Goal: Transaction & Acquisition: Book appointment/travel/reservation

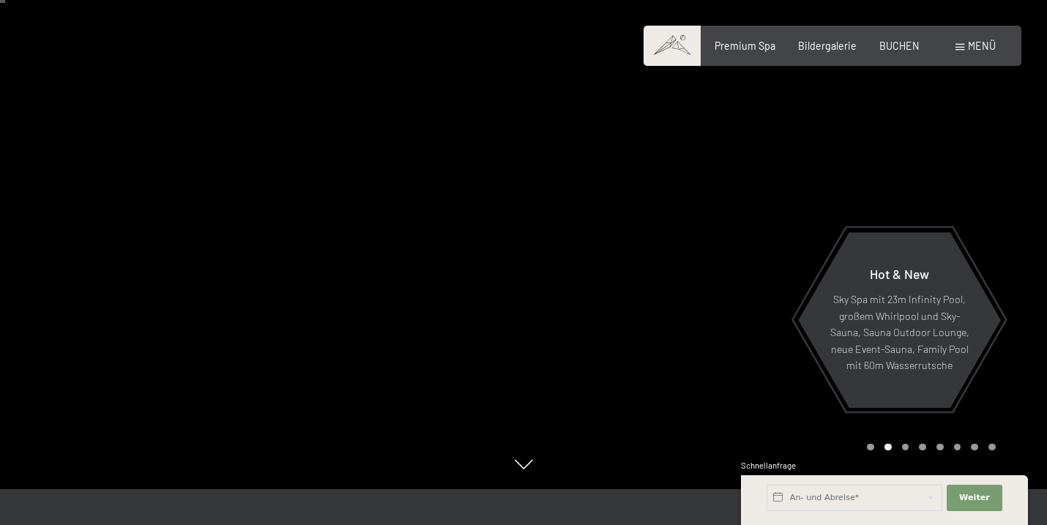
click at [970, 51] on span "Menü" at bounding box center [982, 46] width 28 height 12
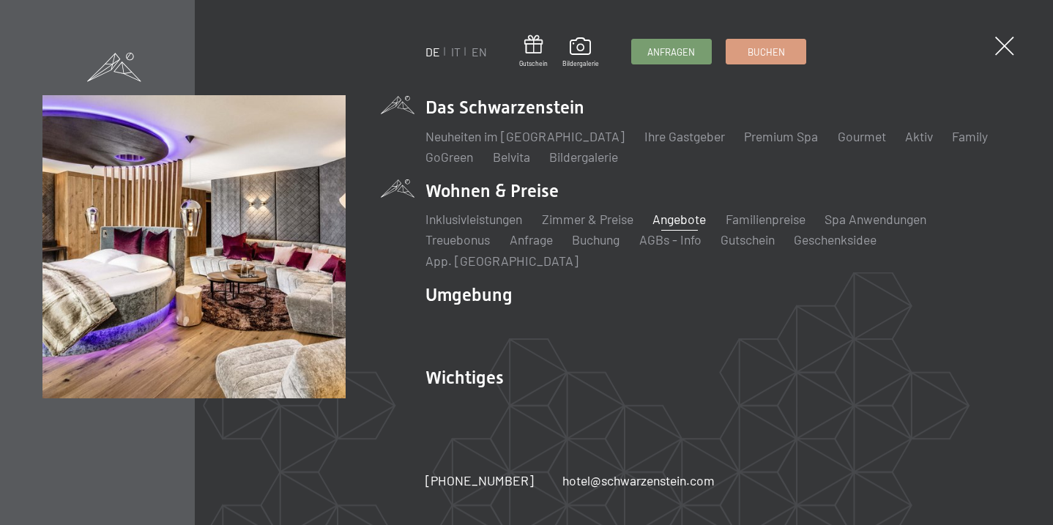
click at [674, 227] on link "Angebote" at bounding box center [679, 219] width 53 height 16
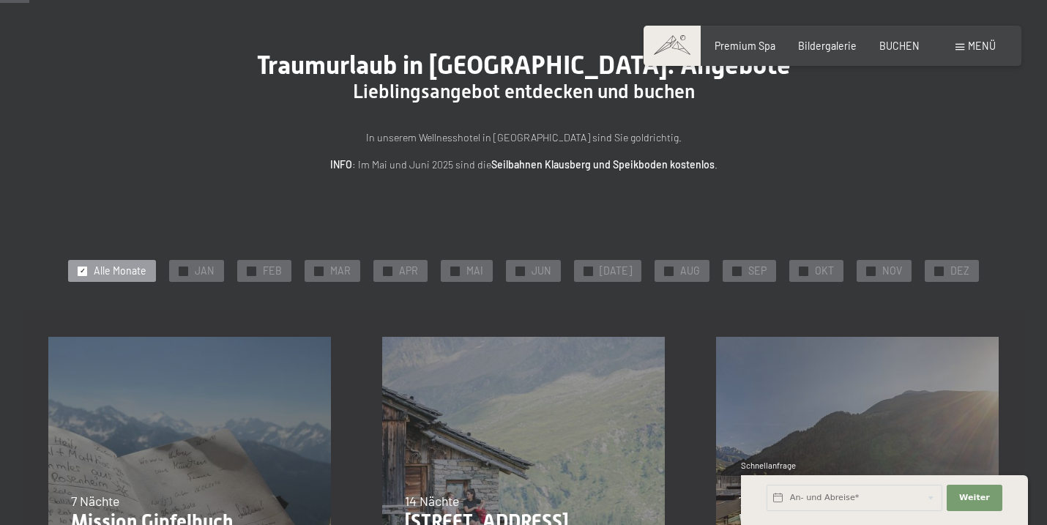
scroll to position [79, 0]
click at [871, 269] on div "✓ NOV" at bounding box center [884, 271] width 55 height 22
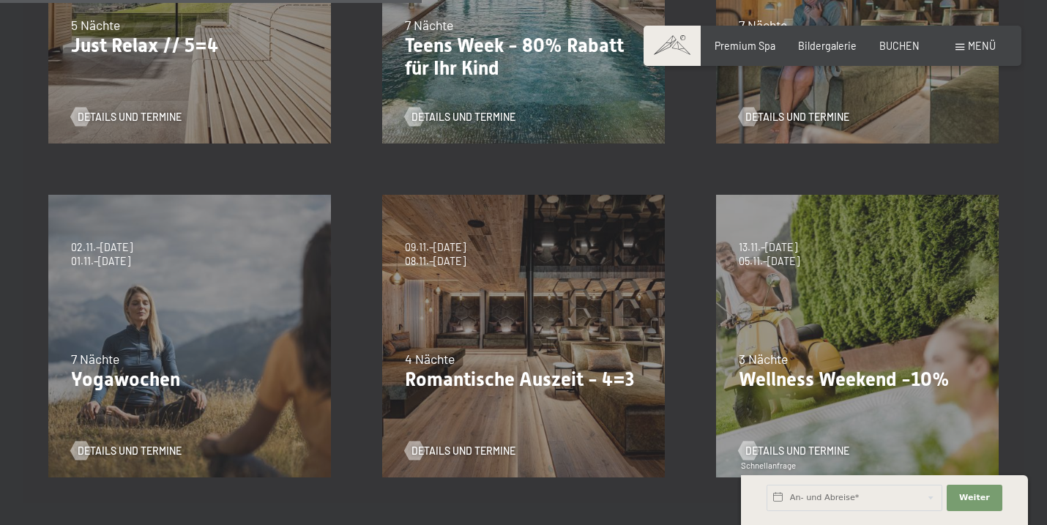
scroll to position [591, 0]
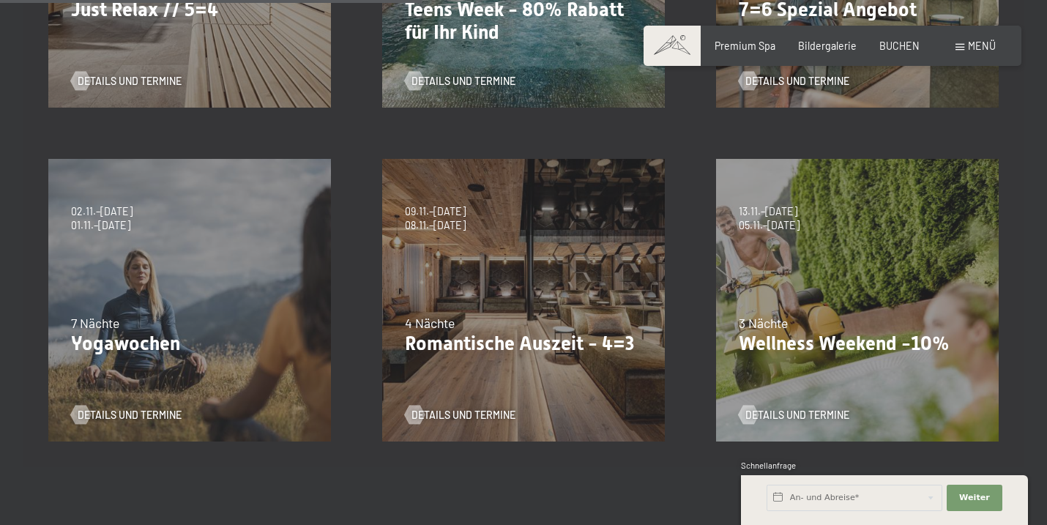
click at [469, 291] on div "09.11.–05.12.2025 08.12.–19.12.2025 11.01.–23.01.2026 08.03.–27.03.2026 29.03.–…" at bounding box center [524, 300] width 334 height 334
click at [464, 417] on span "Details und Termine" at bounding box center [478, 415] width 104 height 15
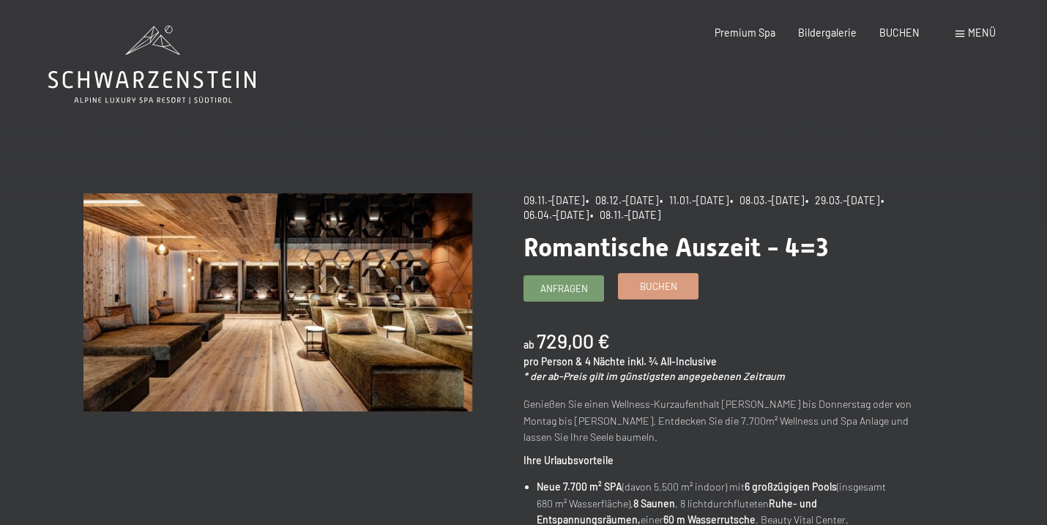
click at [650, 282] on span "Buchen" at bounding box center [658, 286] width 37 height 13
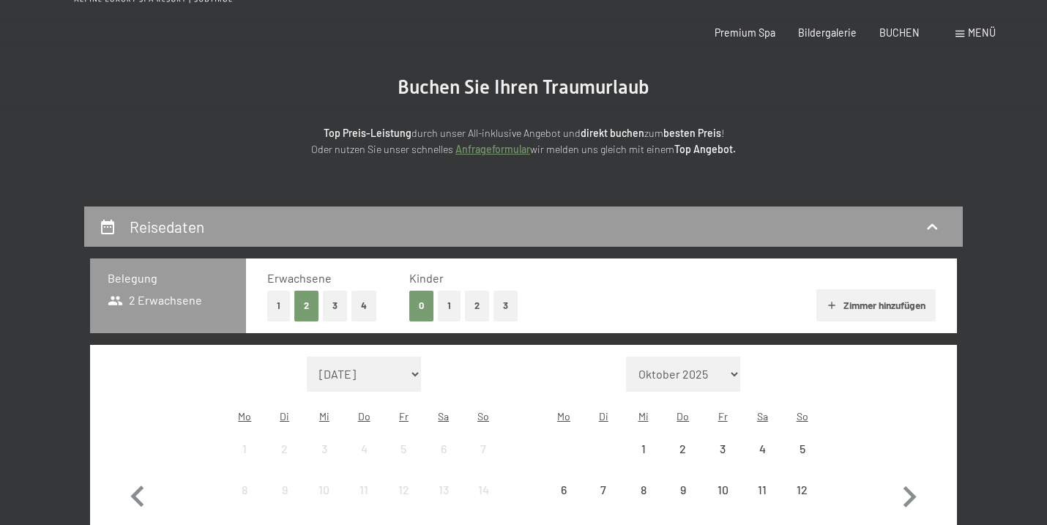
scroll to position [283, 0]
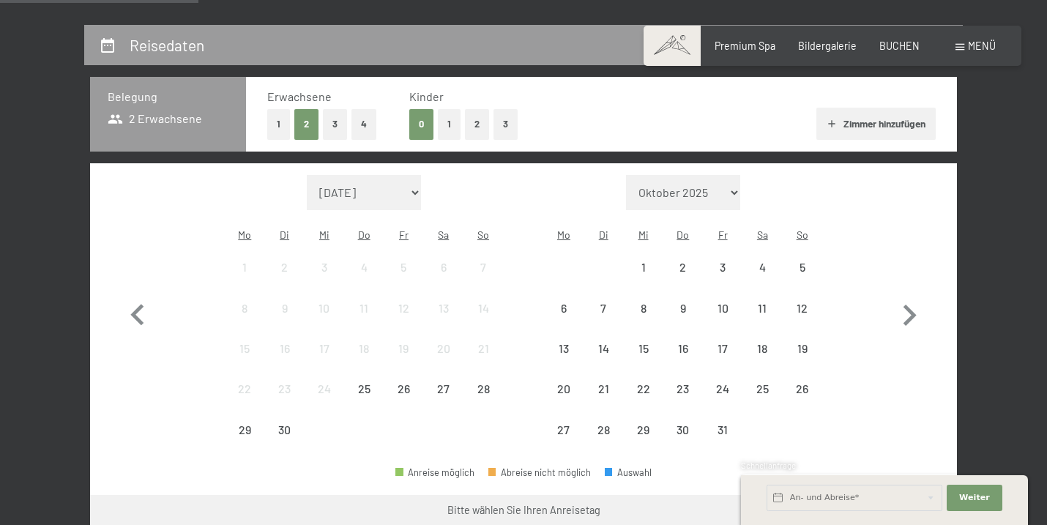
select select "2025-11-01"
select select "2025-12-01"
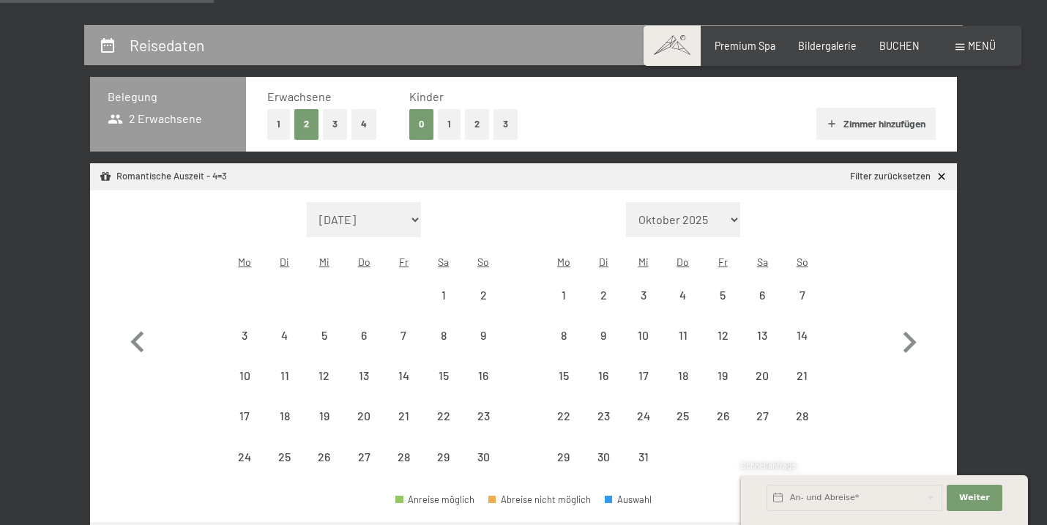
select select "2025-11-01"
select select "2025-12-01"
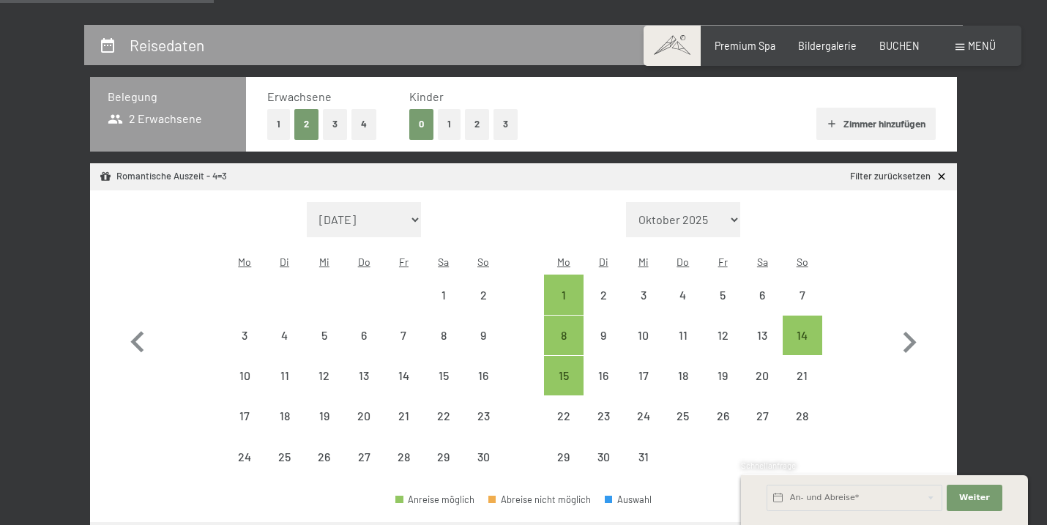
select select "2025-11-01"
select select "2025-12-01"
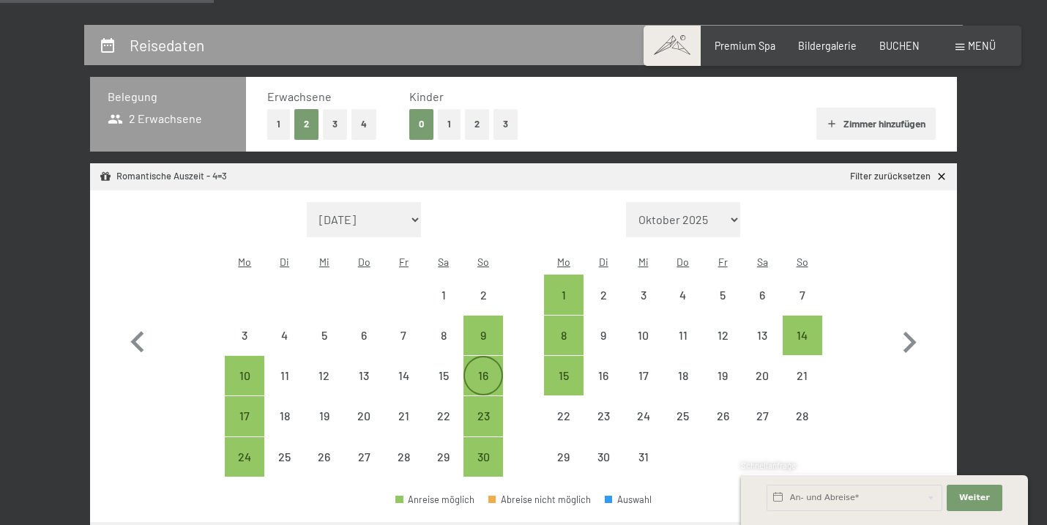
click at [482, 370] on div "16" at bounding box center [483, 388] width 37 height 37
select select "2025-11-01"
select select "2025-12-01"
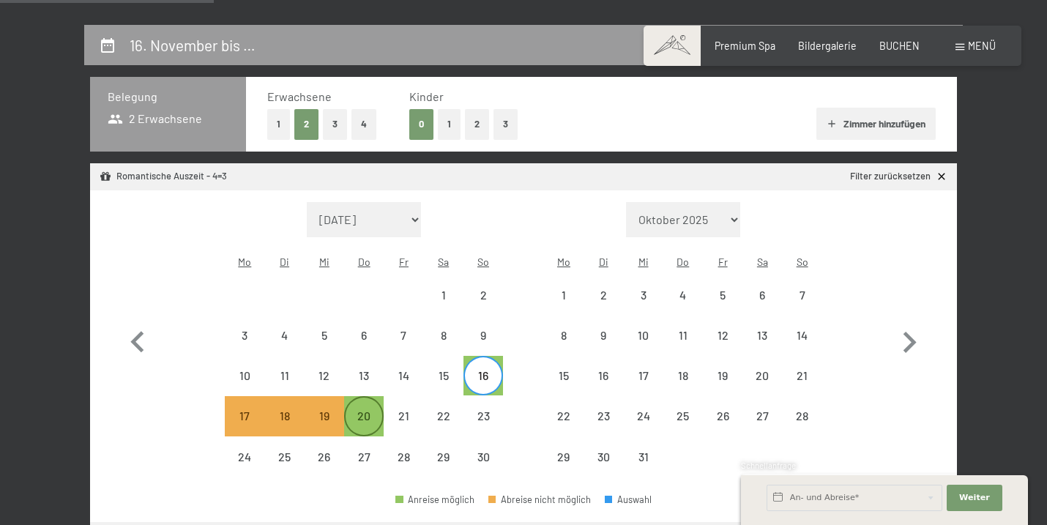
click at [365, 410] on div "20" at bounding box center [364, 428] width 37 height 37
select select "2025-11-01"
select select "2025-12-01"
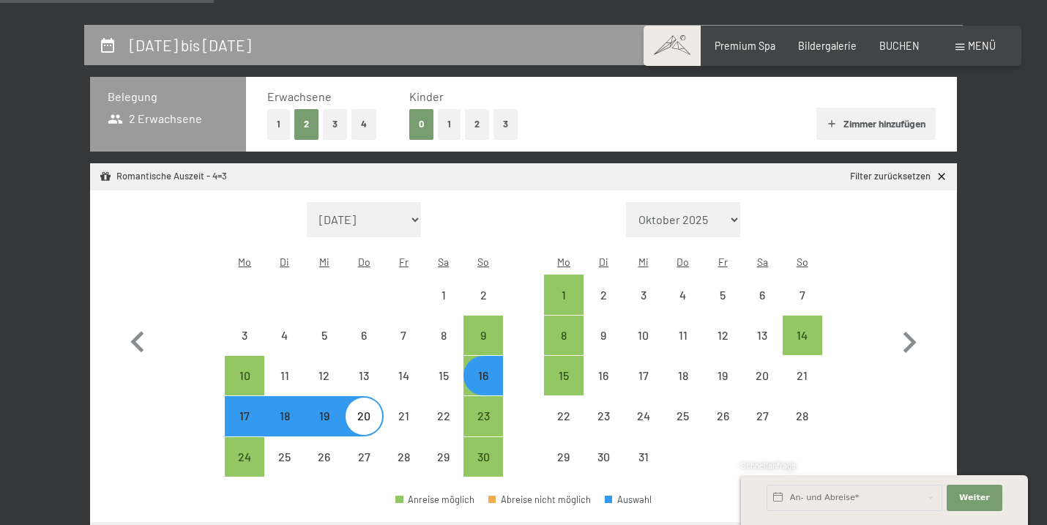
select select "2025-11-01"
select select "2025-12-01"
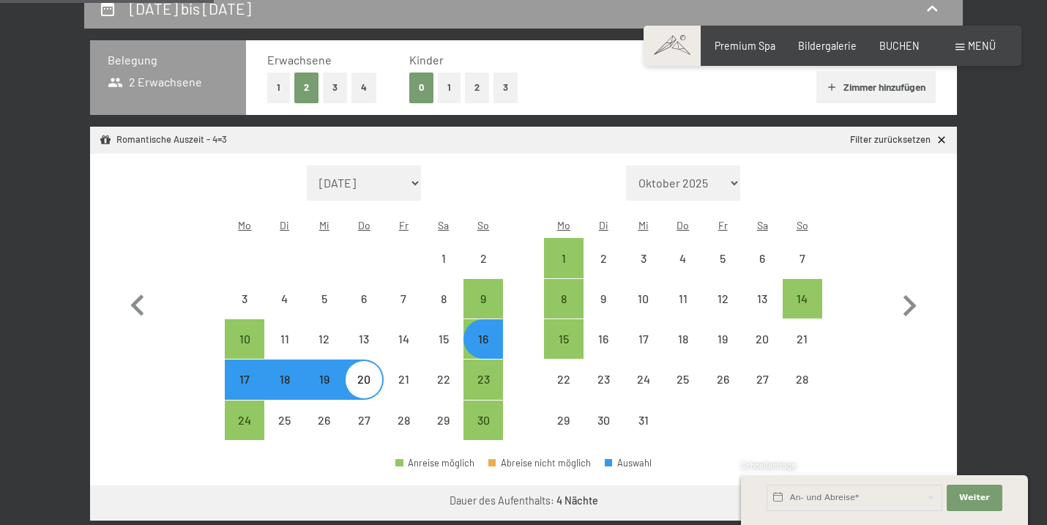
scroll to position [425, 0]
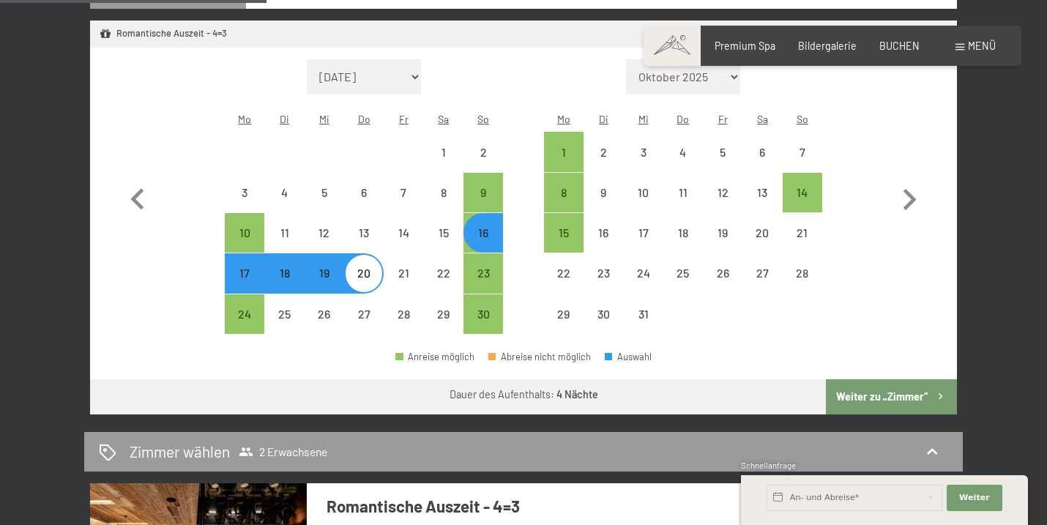
click at [910, 379] on button "Weiter zu „Zimmer“" at bounding box center [891, 396] width 131 height 35
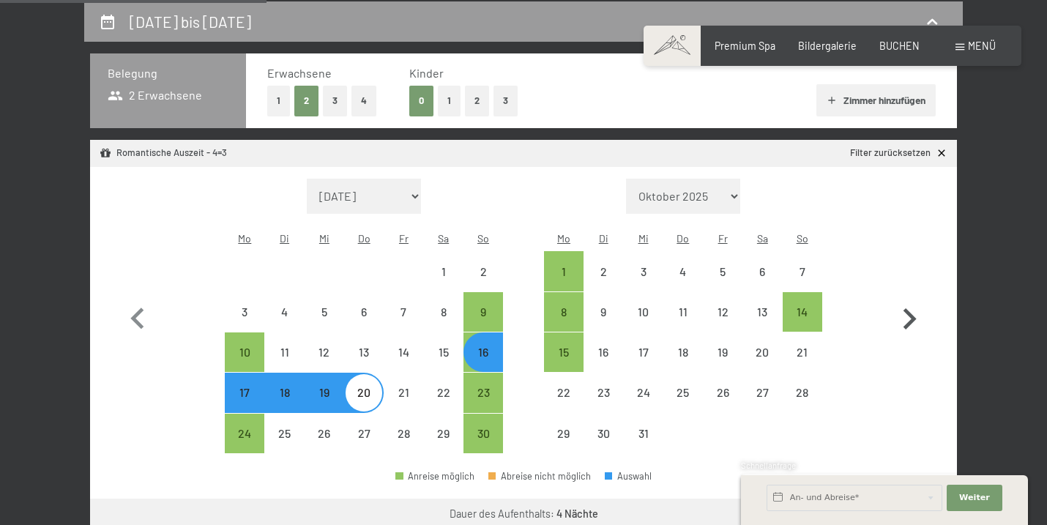
select select "2025-11-01"
select select "2025-12-01"
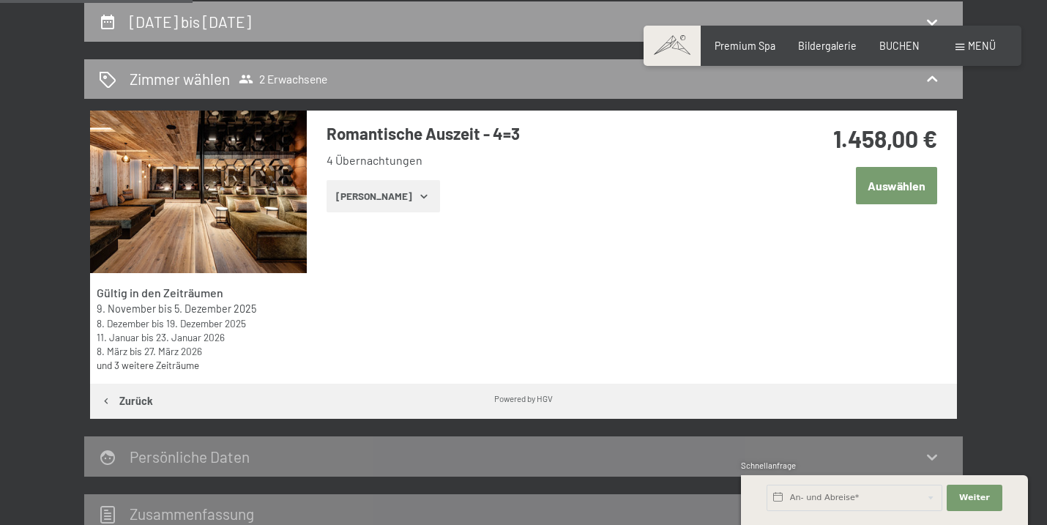
click at [359, 196] on button "Zeige Zimmer" at bounding box center [384, 196] width 114 height 32
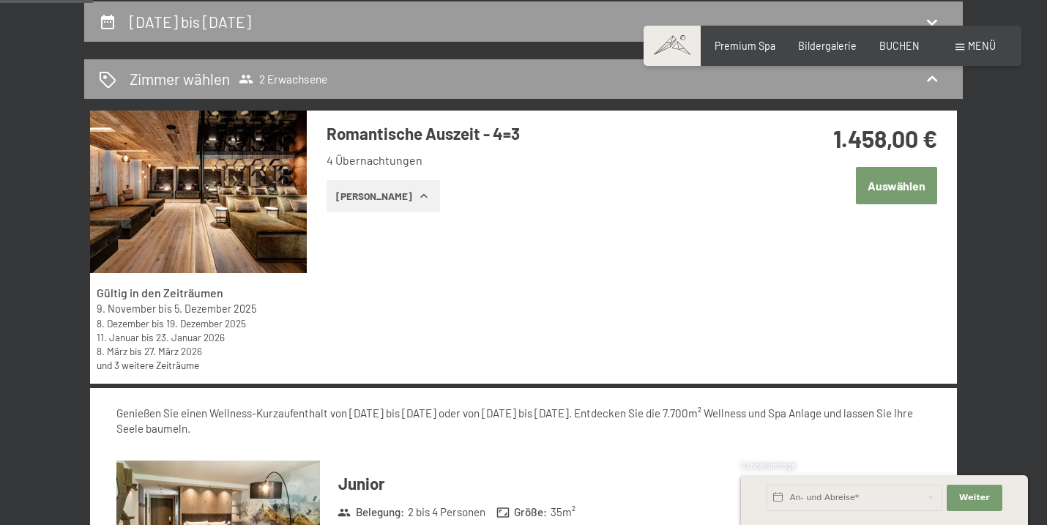
scroll to position [532, 0]
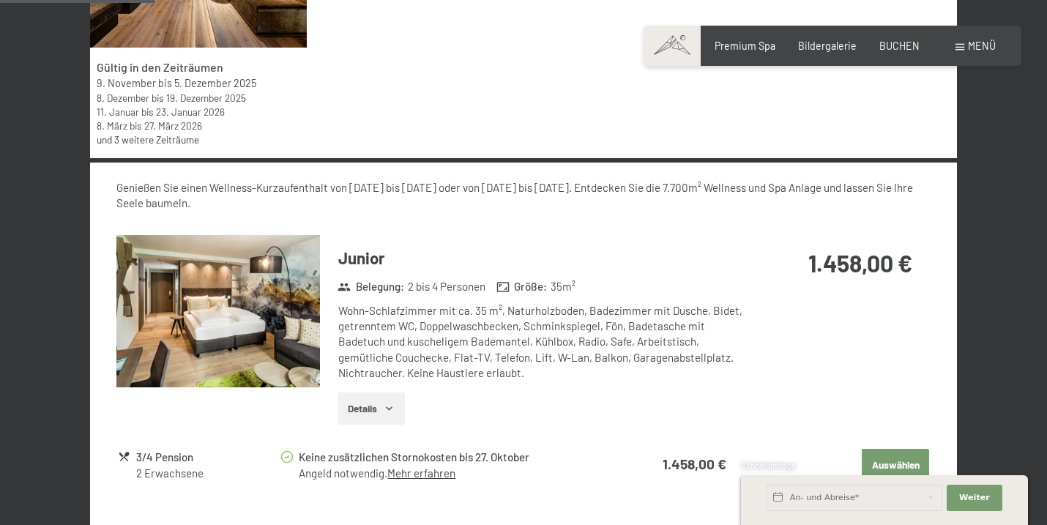
click at [228, 317] on img at bounding box center [218, 311] width 204 height 153
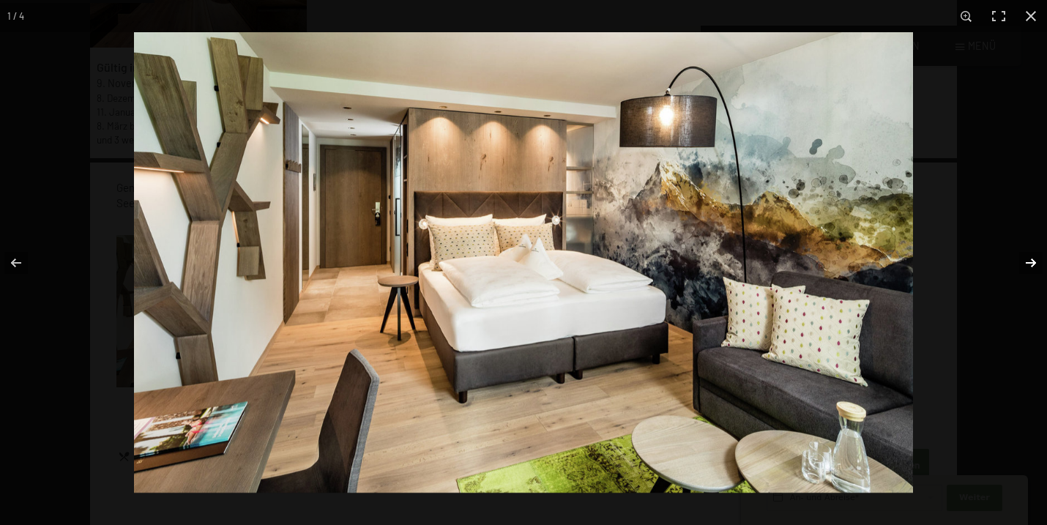
click at [1031, 264] on button "button" at bounding box center [1021, 262] width 51 height 73
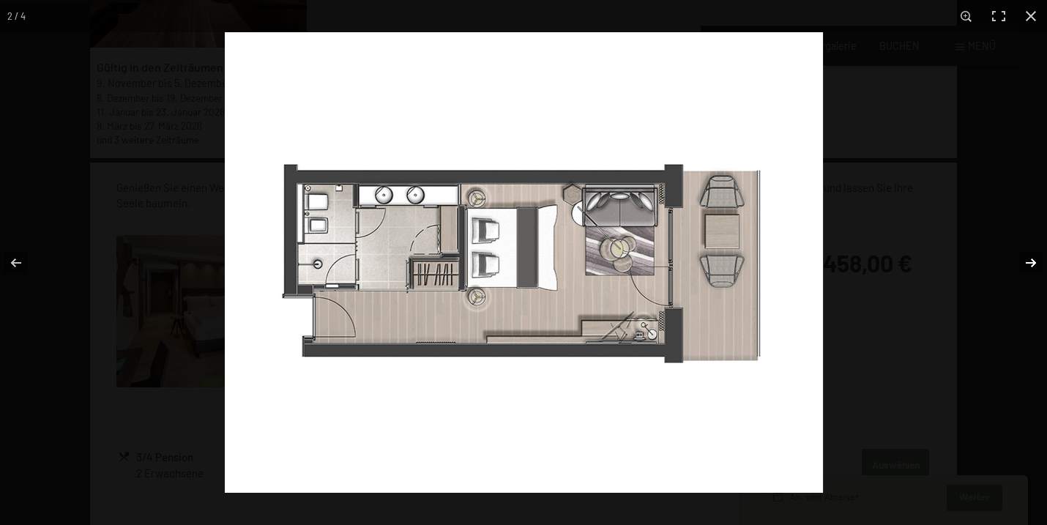
click at [1031, 264] on button "button" at bounding box center [1021, 262] width 51 height 73
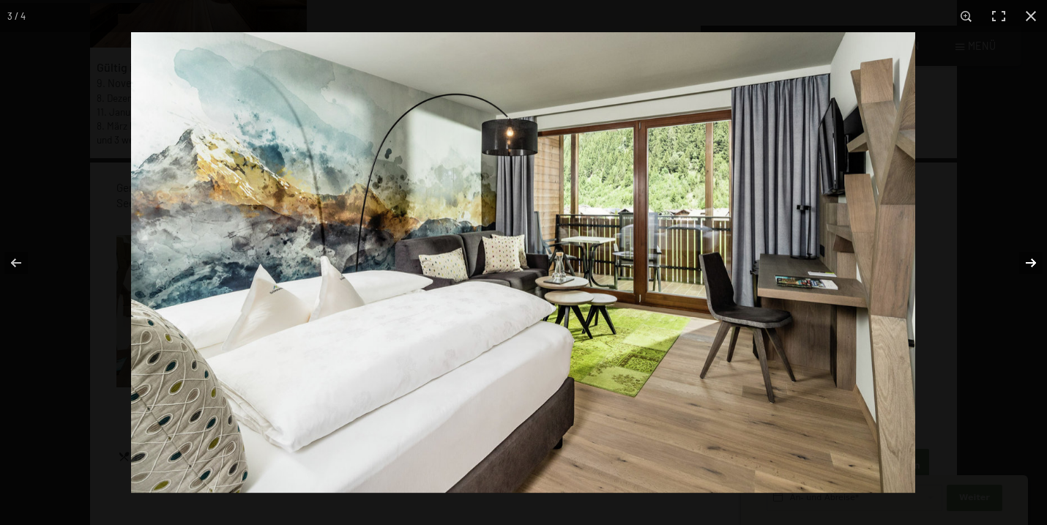
click at [1031, 264] on button "button" at bounding box center [1021, 262] width 51 height 73
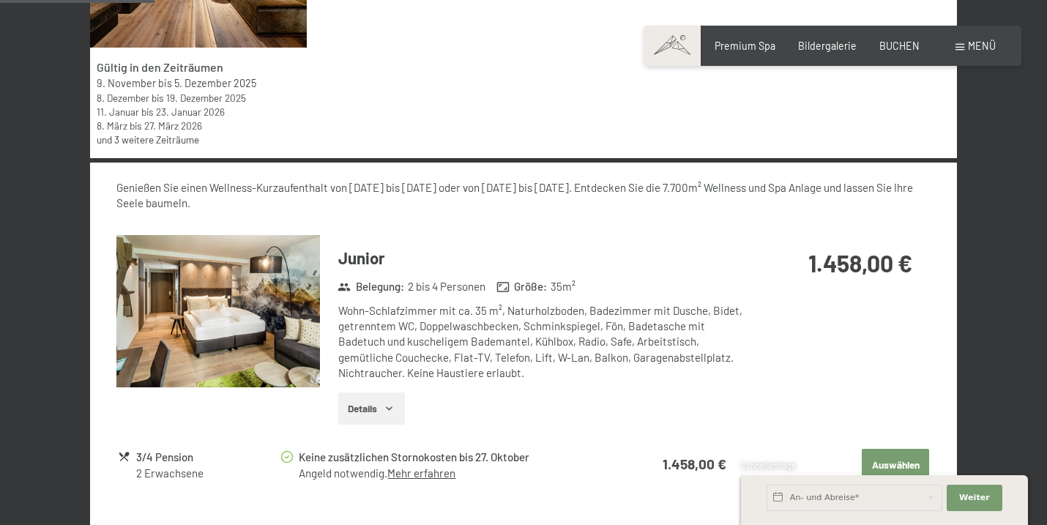
click at [0, 0] on button "button" at bounding box center [0, 0] width 0 height 0
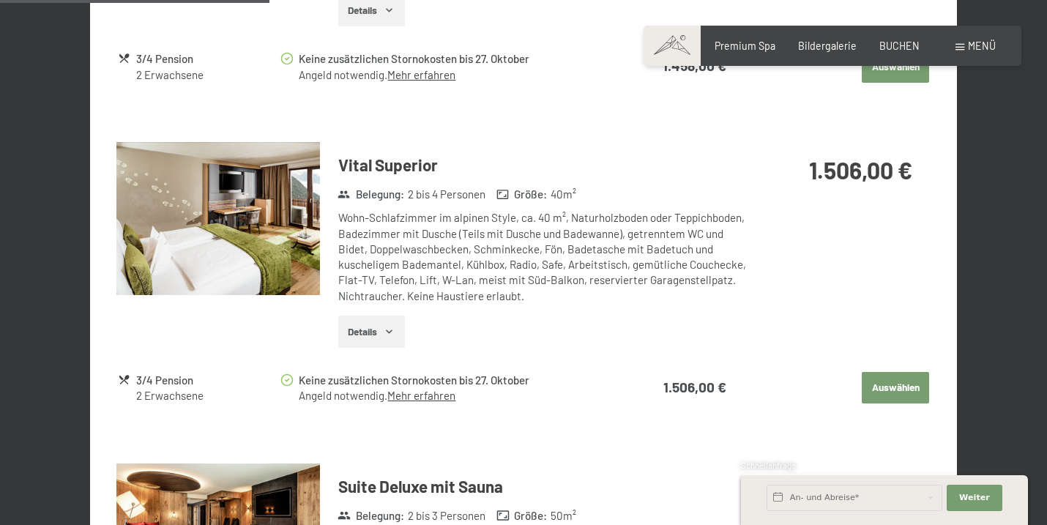
scroll to position [931, 0]
click at [300, 233] on img at bounding box center [218, 217] width 204 height 153
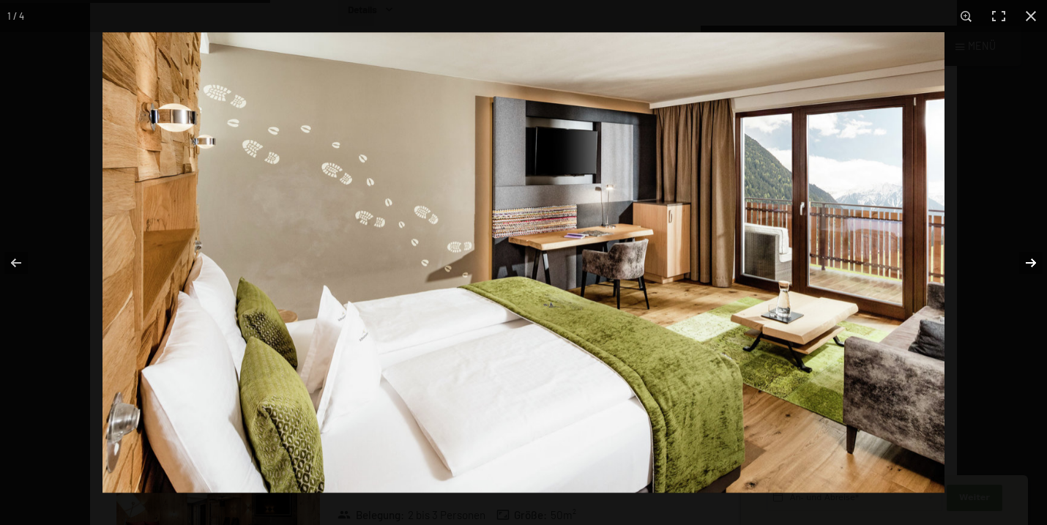
click at [1032, 250] on button "button" at bounding box center [1021, 262] width 51 height 73
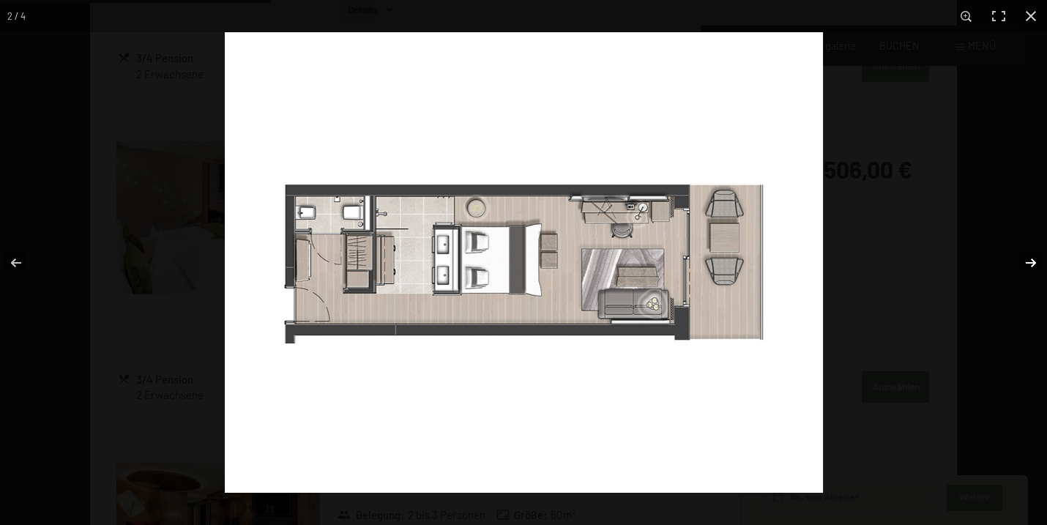
click at [1032, 250] on button "button" at bounding box center [1021, 262] width 51 height 73
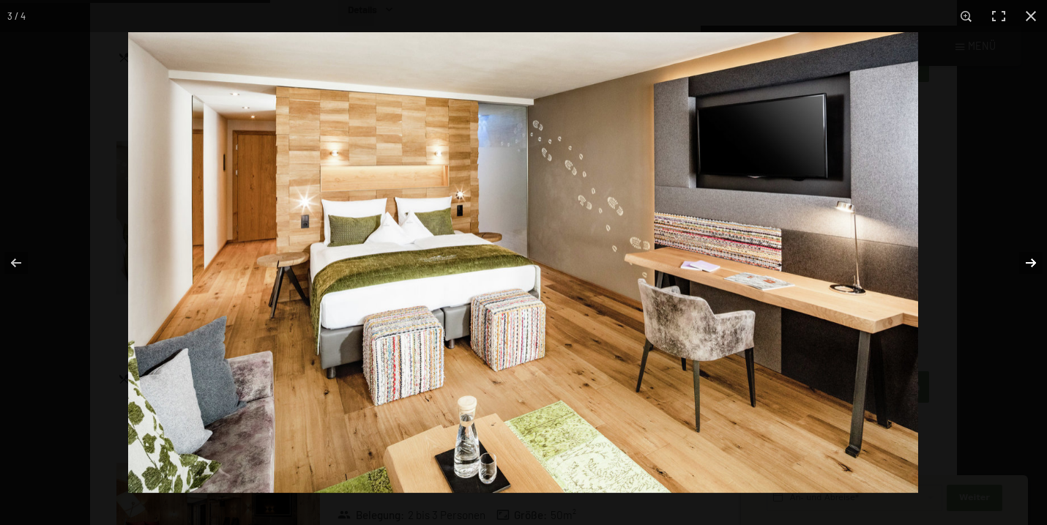
click at [1032, 250] on button "button" at bounding box center [1021, 262] width 51 height 73
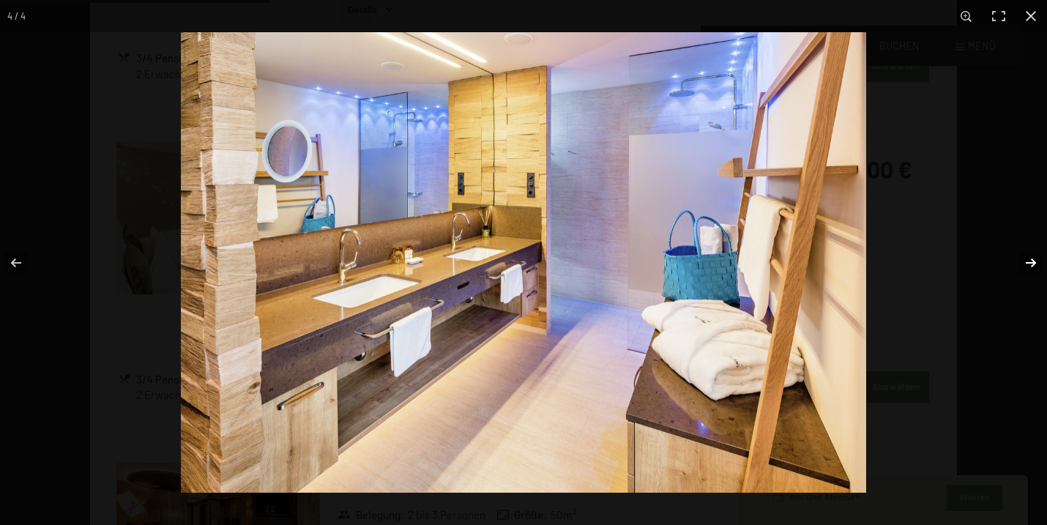
click at [1032, 250] on button "button" at bounding box center [1021, 262] width 51 height 73
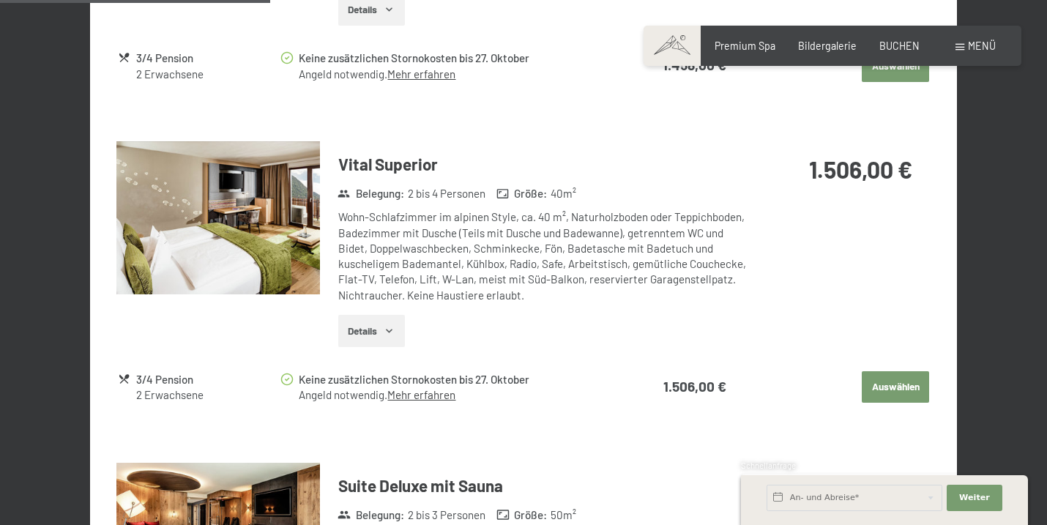
click at [0, 0] on button "button" at bounding box center [0, 0] width 0 height 0
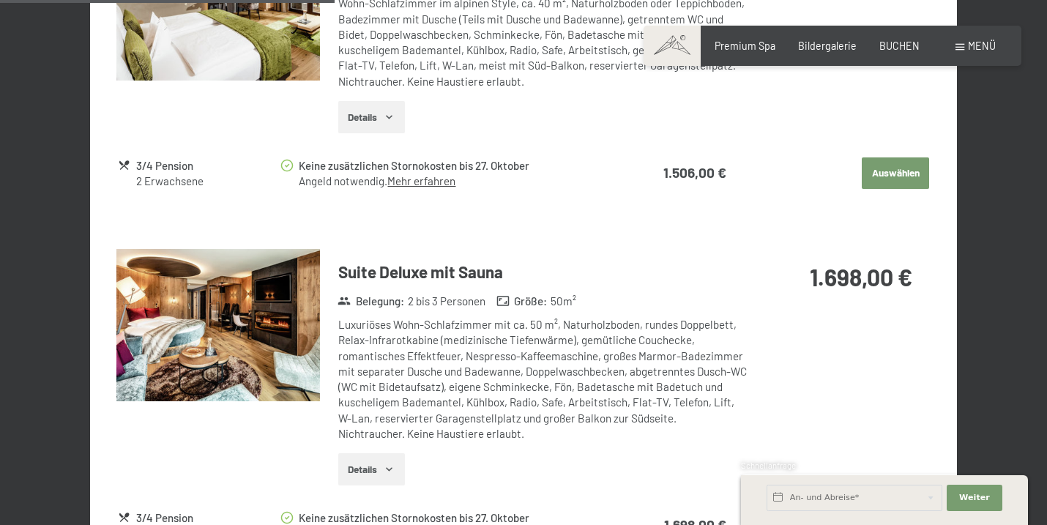
scroll to position [1173, 0]
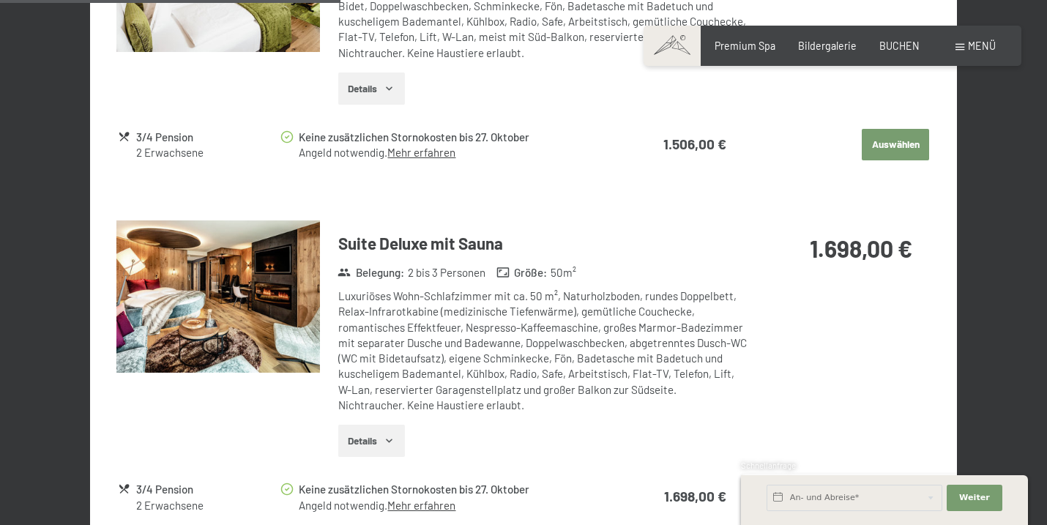
click at [283, 266] on img at bounding box center [218, 296] width 204 height 153
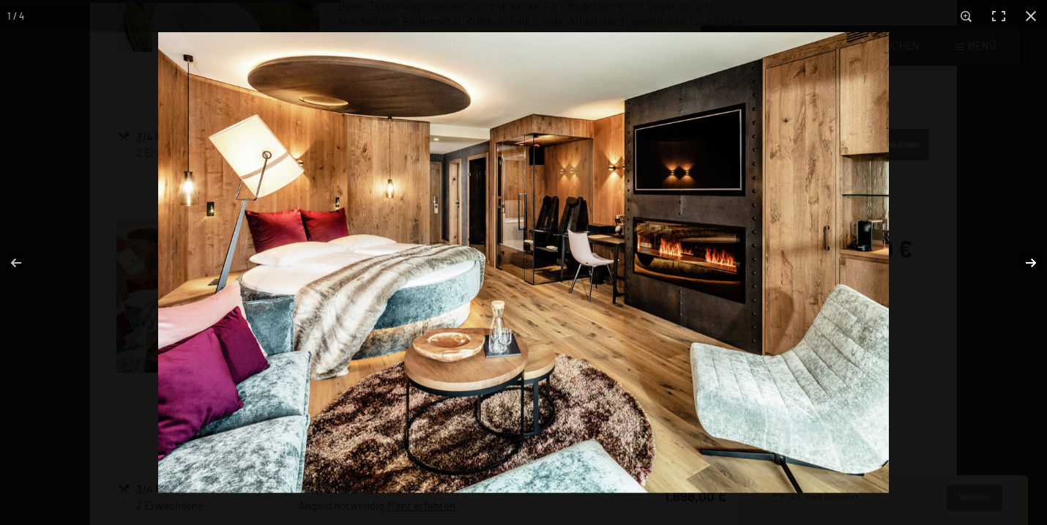
click at [1028, 256] on button "button" at bounding box center [1021, 262] width 51 height 73
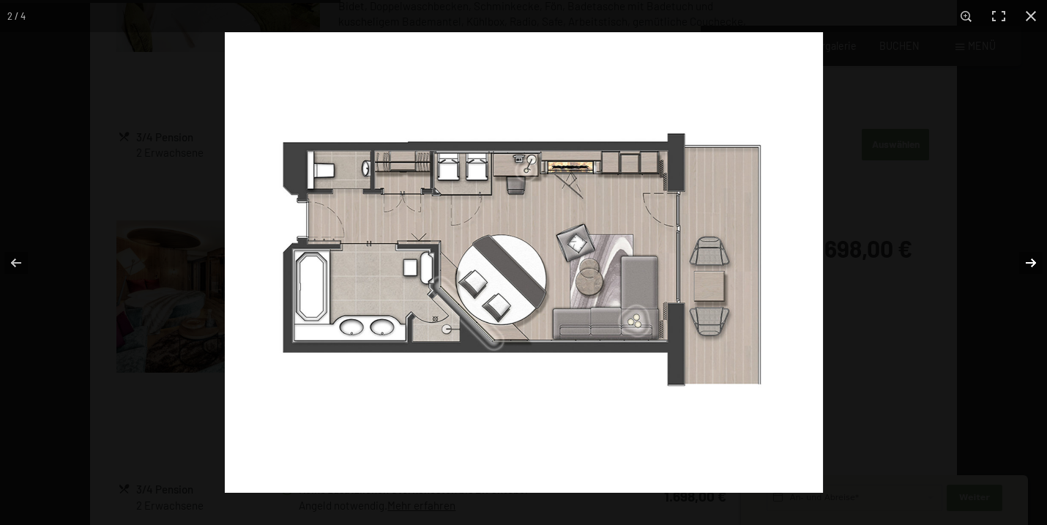
click at [1028, 256] on button "button" at bounding box center [1021, 262] width 51 height 73
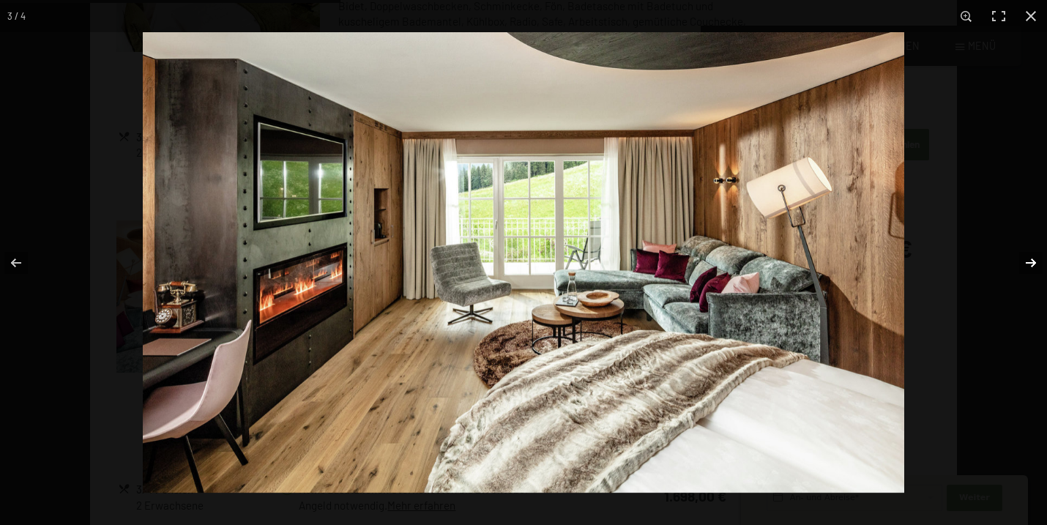
click at [1028, 256] on button "button" at bounding box center [1021, 262] width 51 height 73
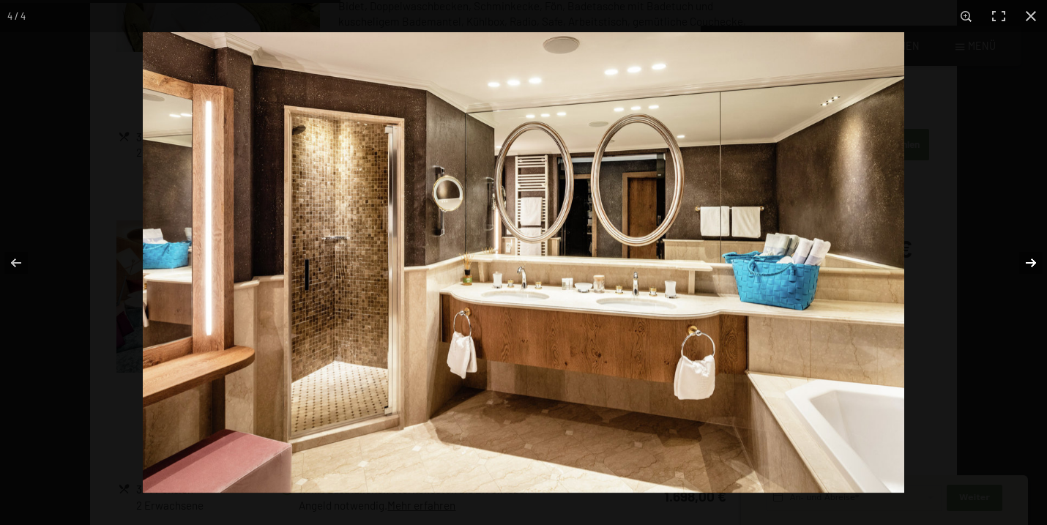
click at [1028, 256] on button "button" at bounding box center [1021, 262] width 51 height 73
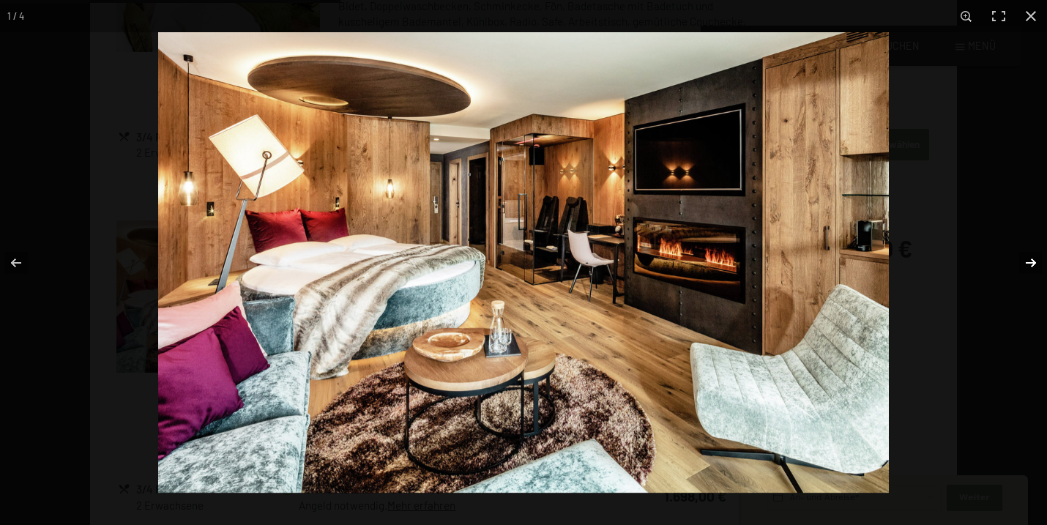
click at [1028, 256] on button "button" at bounding box center [1021, 262] width 51 height 73
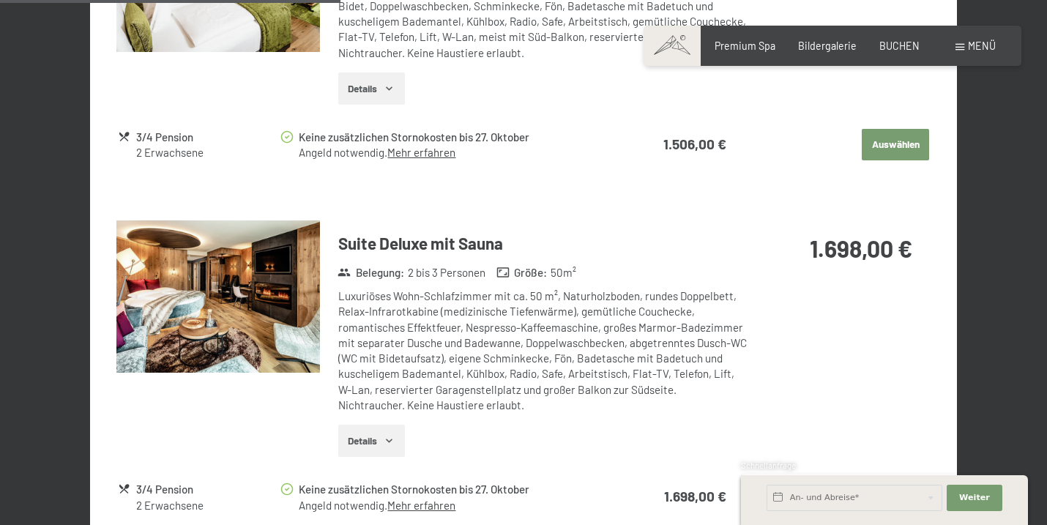
click at [0, 0] on button "button" at bounding box center [0, 0] width 0 height 0
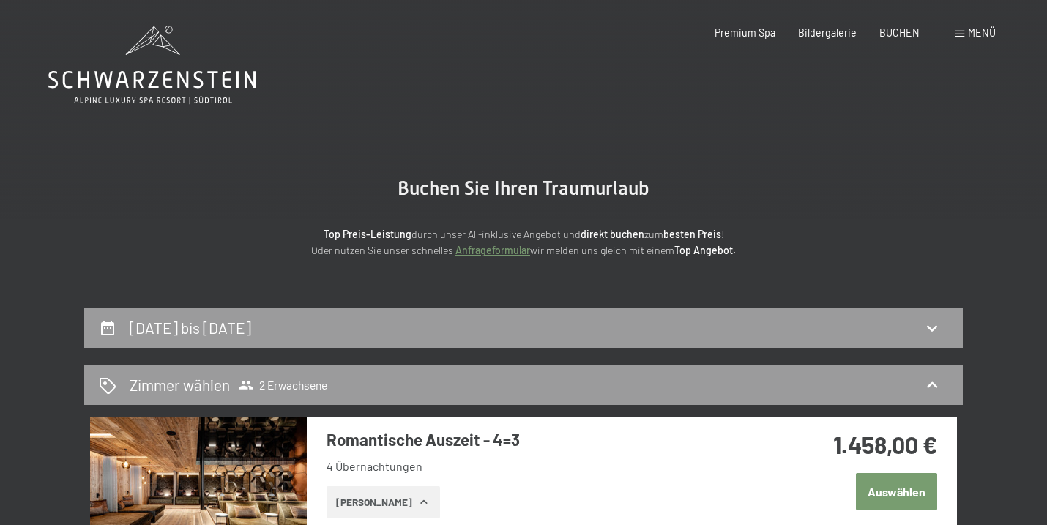
scroll to position [0, 0]
click at [125, 59] on icon at bounding box center [151, 65] width 207 height 78
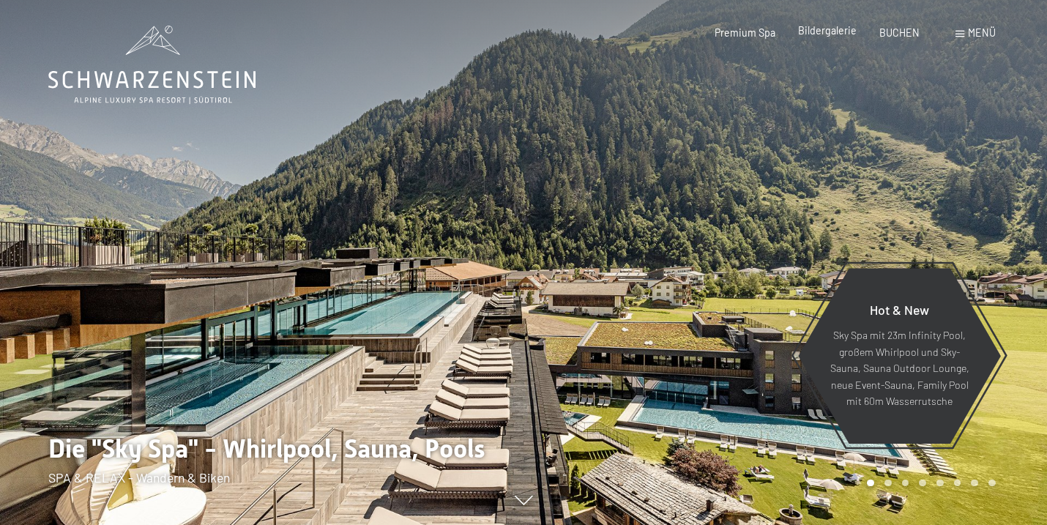
click at [825, 31] on span "Bildergalerie" at bounding box center [827, 30] width 59 height 12
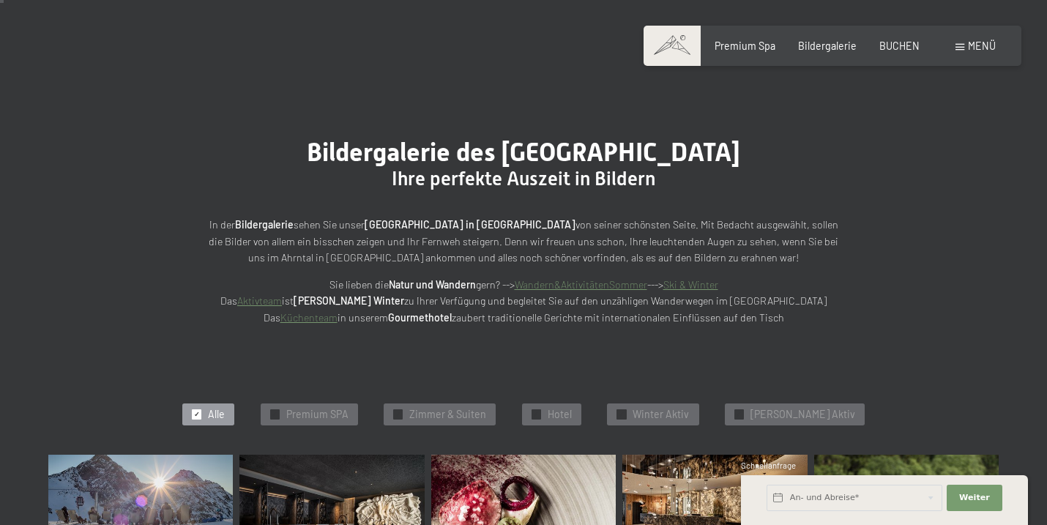
scroll to position [58, 0]
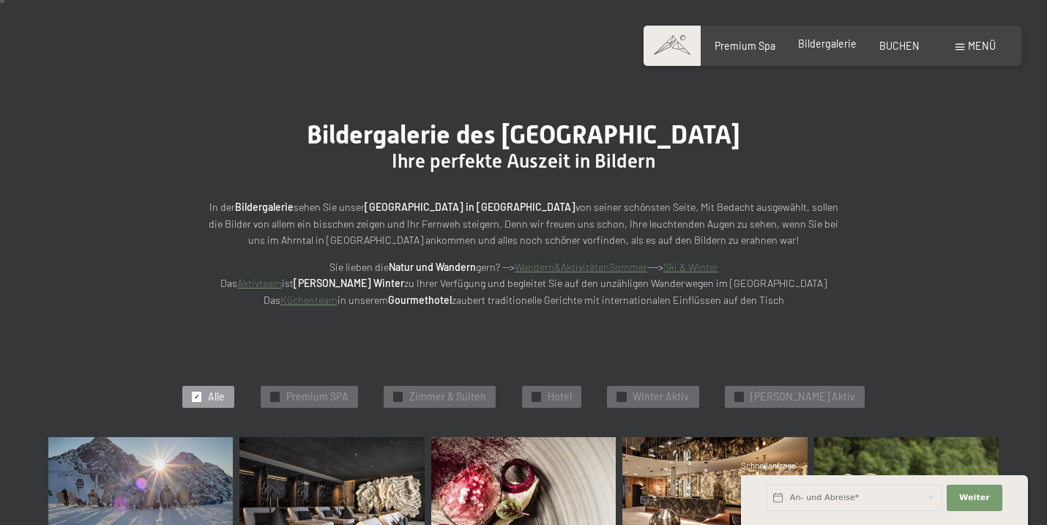
click at [836, 46] on span "Bildergalerie" at bounding box center [827, 43] width 59 height 12
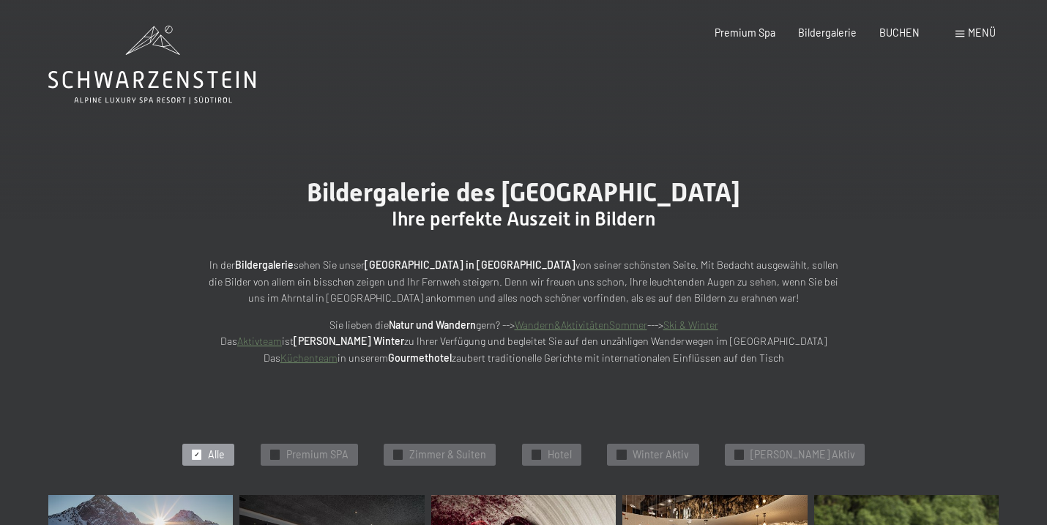
click at [127, 89] on icon at bounding box center [151, 65] width 207 height 78
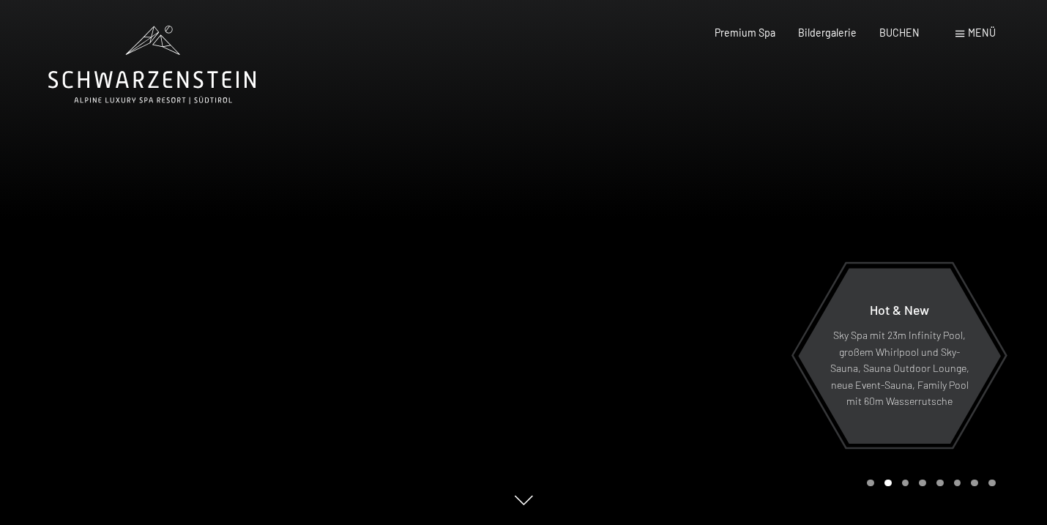
click at [892, 483] on div "Carousel Pagination" at bounding box center [928, 483] width 133 height 7
click at [905, 483] on div "Carousel Page 3" at bounding box center [905, 483] width 7 height 7
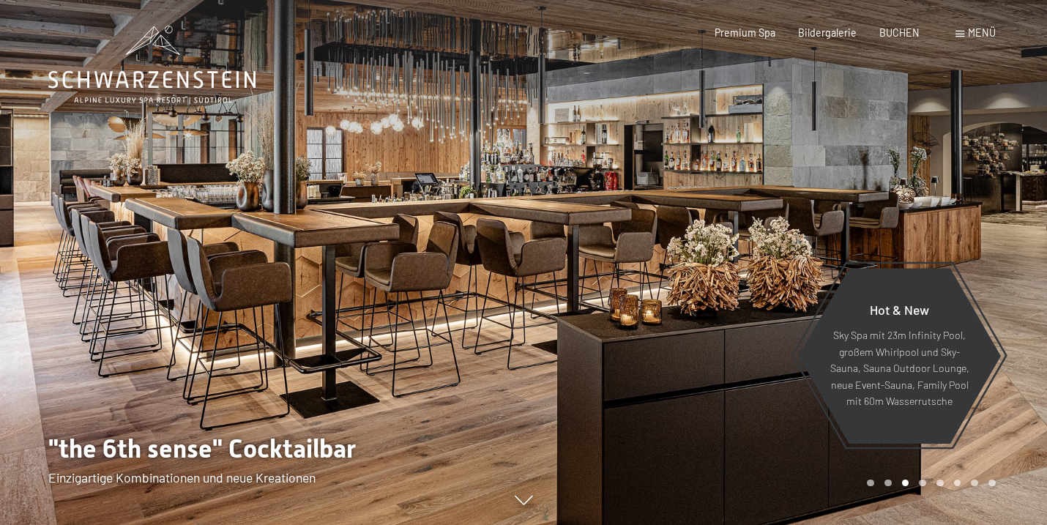
click at [921, 483] on div "Carousel Page 4" at bounding box center [922, 483] width 7 height 7
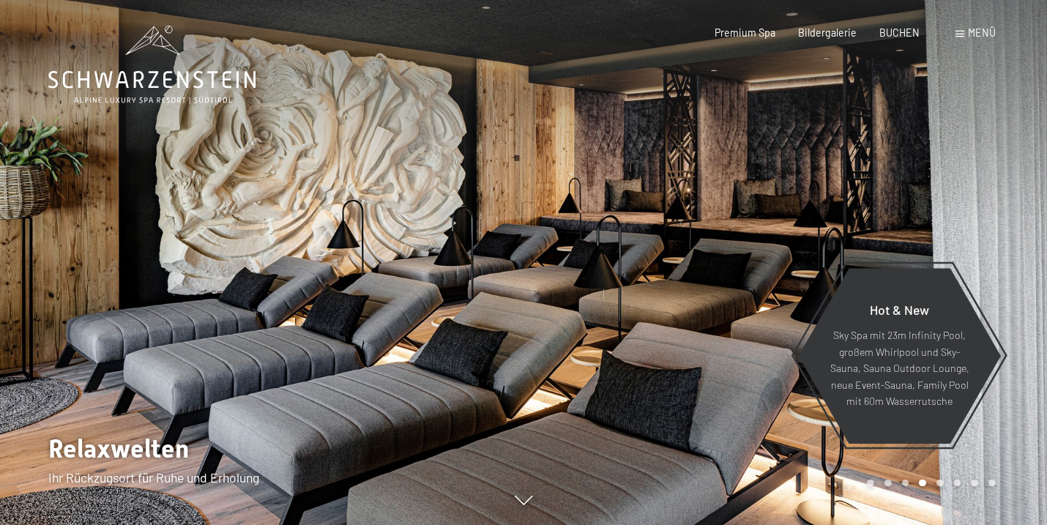
click at [943, 483] on div "Carousel Page 5" at bounding box center [940, 483] width 7 height 7
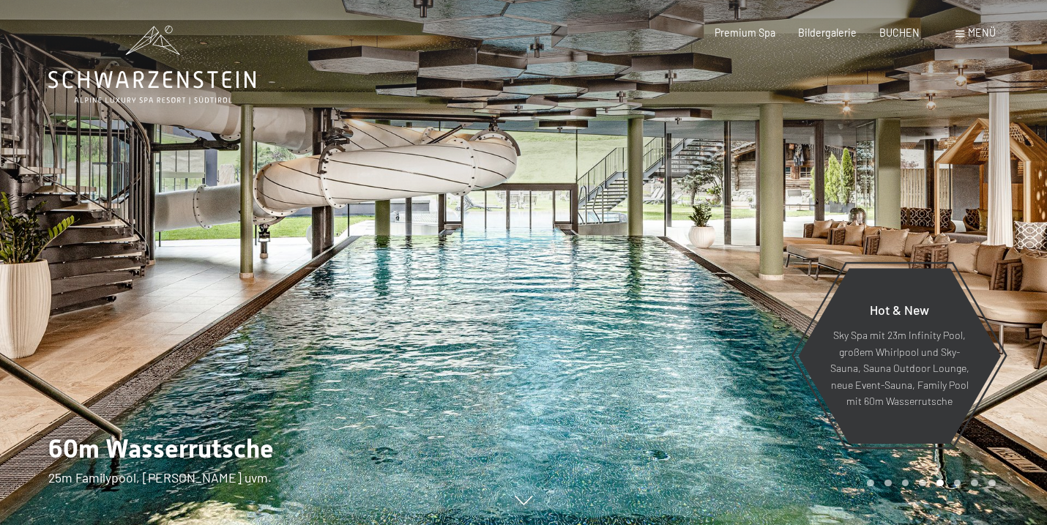
click at [959, 485] on div "Carousel Page 6" at bounding box center [957, 483] width 7 height 7
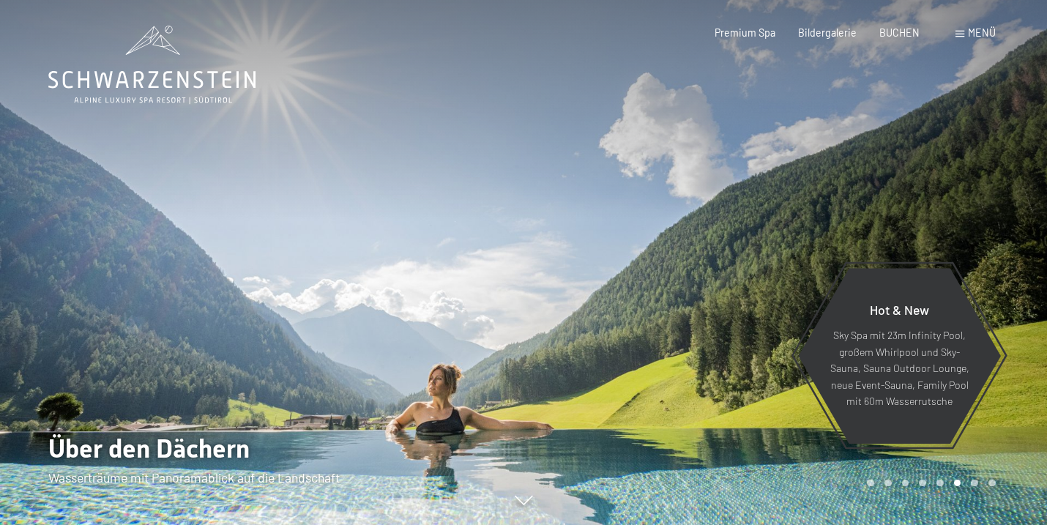
click at [977, 486] on div "Carousel Page 7" at bounding box center [974, 483] width 7 height 7
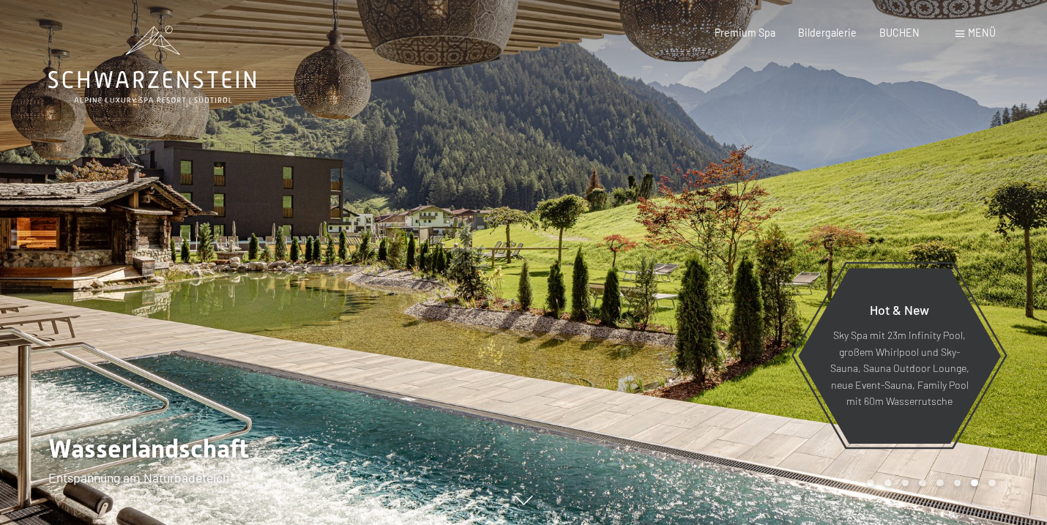
click at [990, 483] on div "Carousel Page 8" at bounding box center [992, 483] width 7 height 7
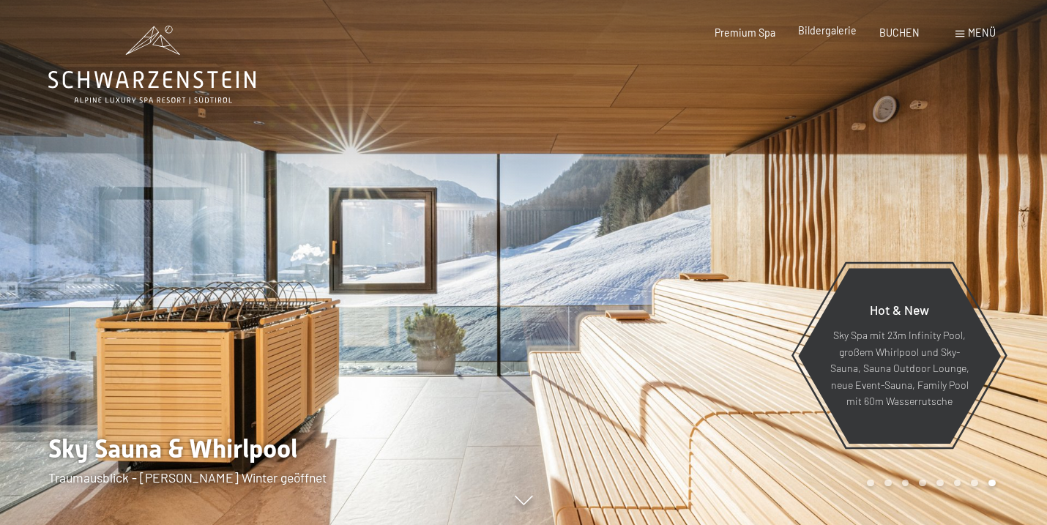
click at [836, 26] on span "Bildergalerie" at bounding box center [827, 30] width 59 height 12
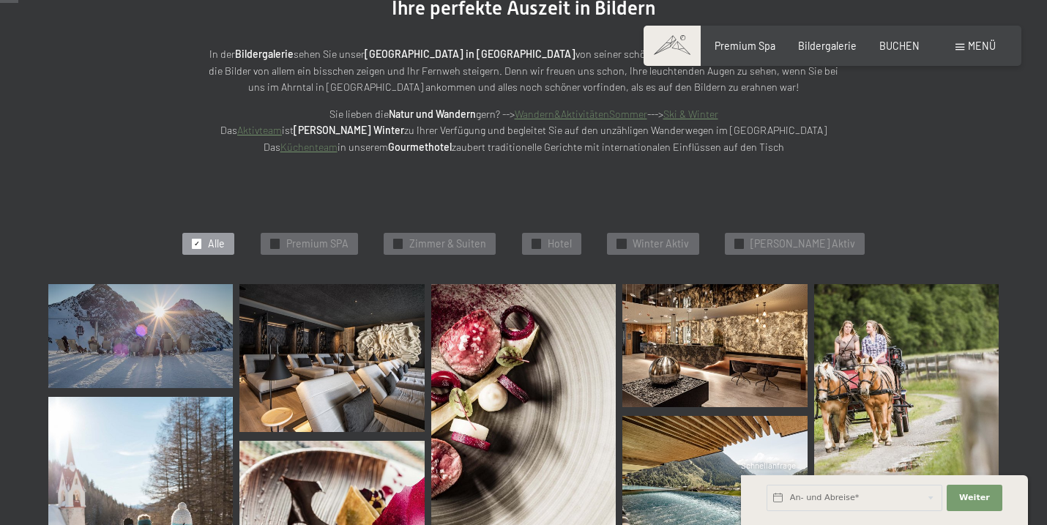
scroll to position [262, 0]
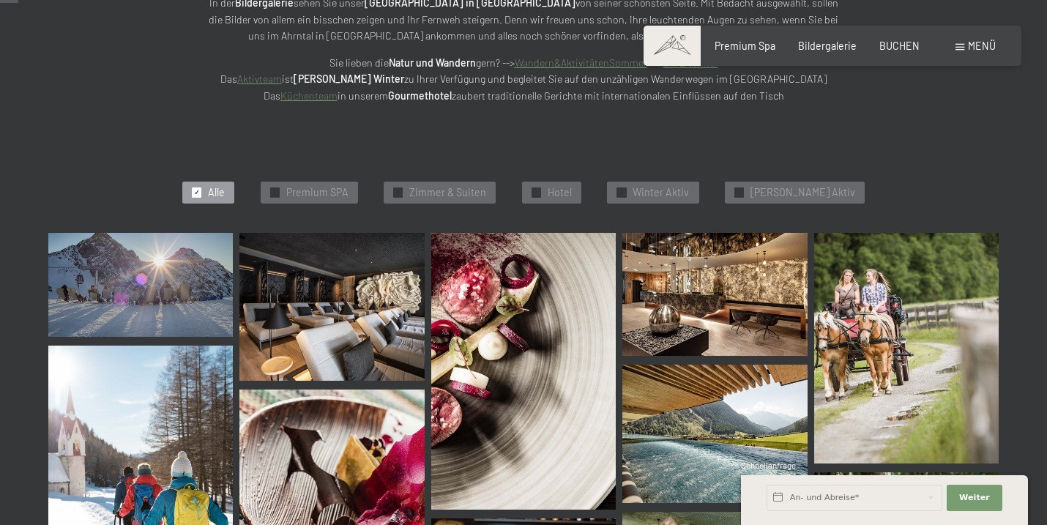
click at [145, 267] on img at bounding box center [140, 285] width 185 height 104
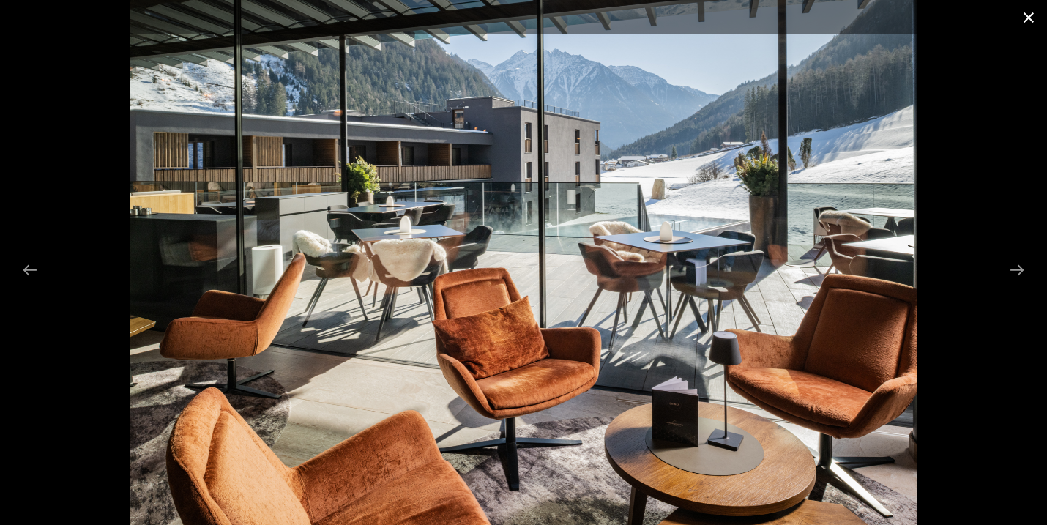
click at [1027, 22] on button "Close gallery" at bounding box center [1029, 17] width 37 height 34
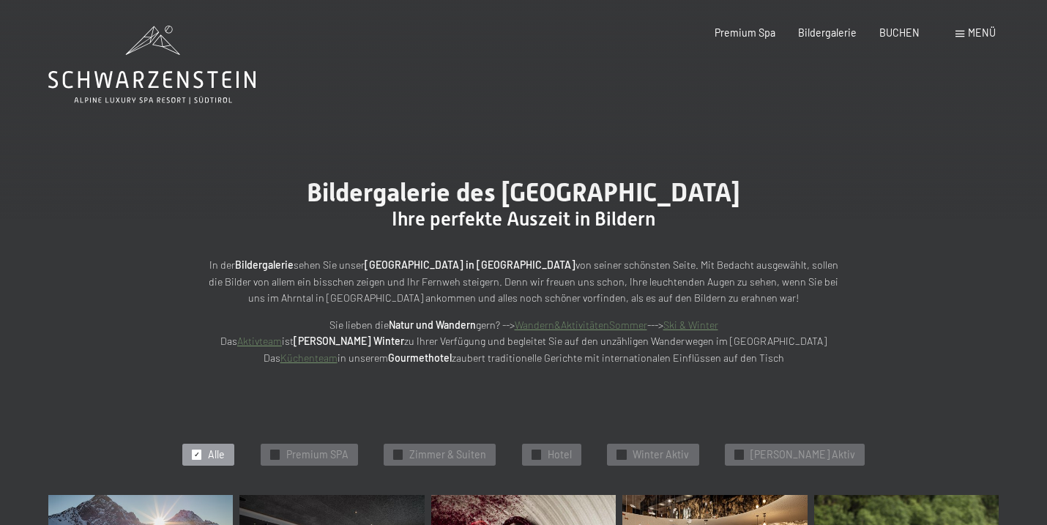
scroll to position [0, 0]
click at [891, 36] on span "BUCHEN" at bounding box center [900, 30] width 40 height 12
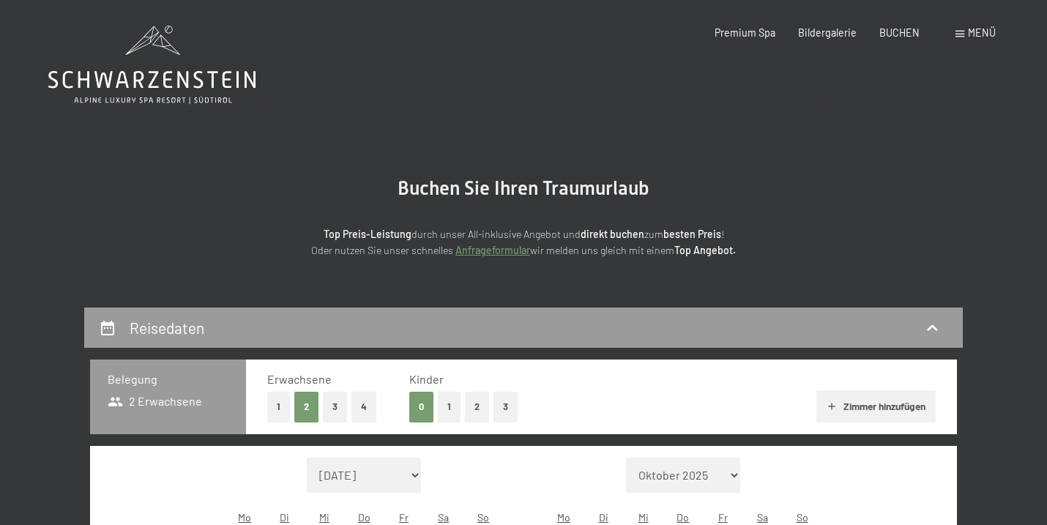
click at [977, 32] on span "Menü" at bounding box center [982, 32] width 28 height 12
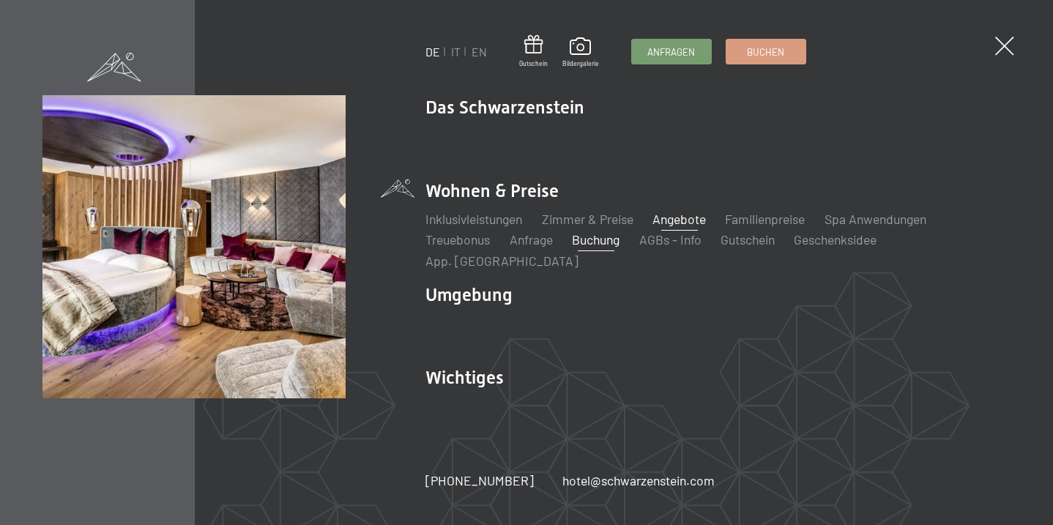
click at [673, 227] on link "Angebote" at bounding box center [679, 219] width 53 height 16
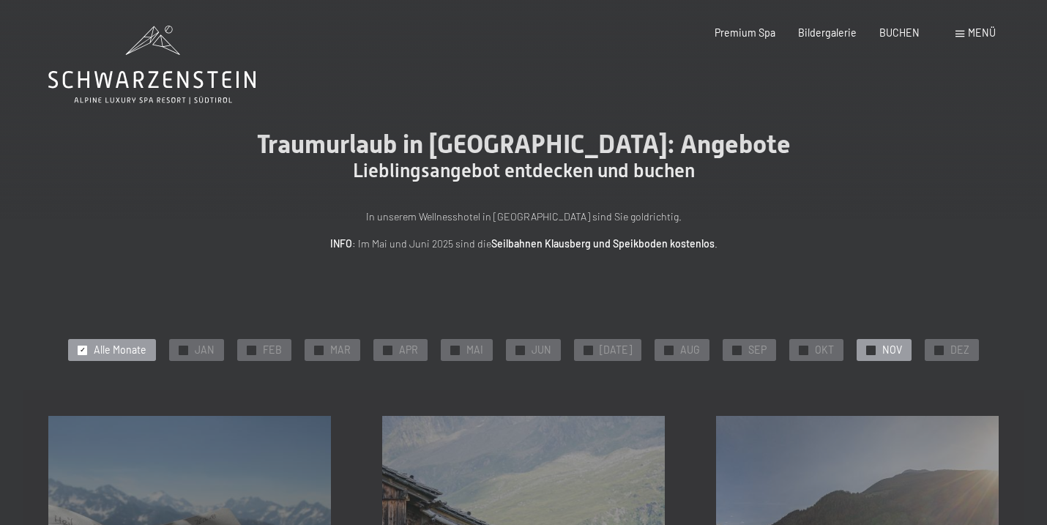
click at [869, 348] on div "✓ NOV" at bounding box center [884, 350] width 55 height 22
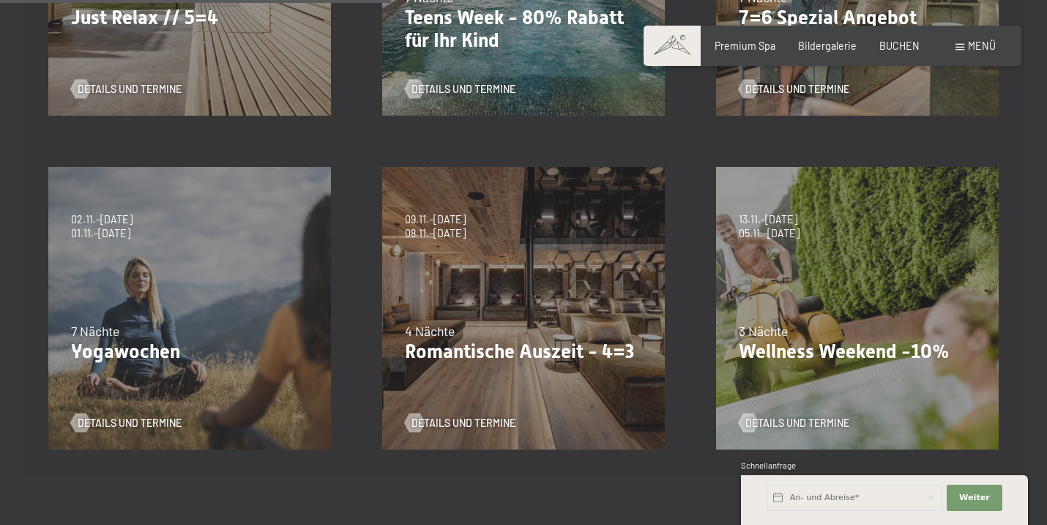
scroll to position [586, 0]
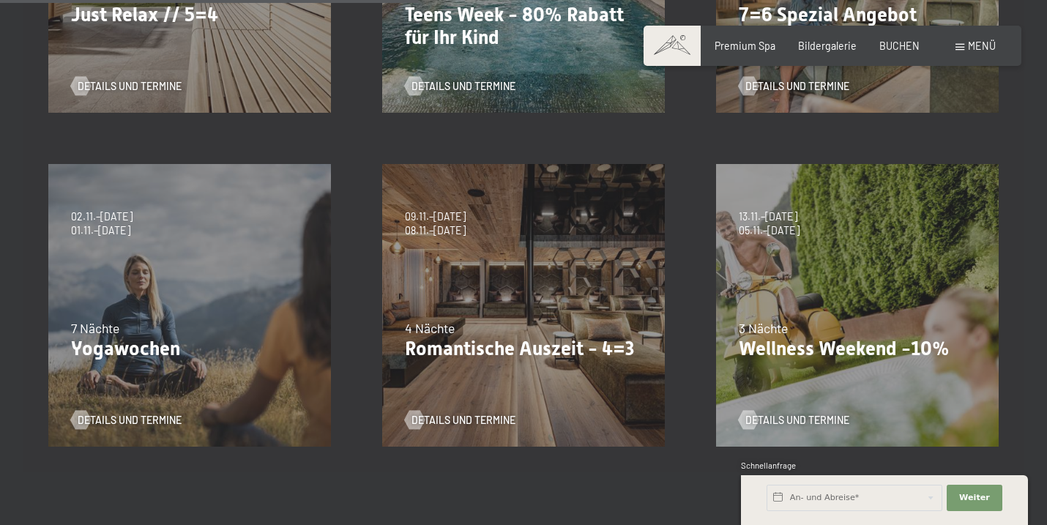
click at [505, 354] on p "Romantische Auszeit - 4=3" at bounding box center [523, 349] width 237 height 23
click at [469, 423] on span "Details und Termine" at bounding box center [478, 420] width 104 height 15
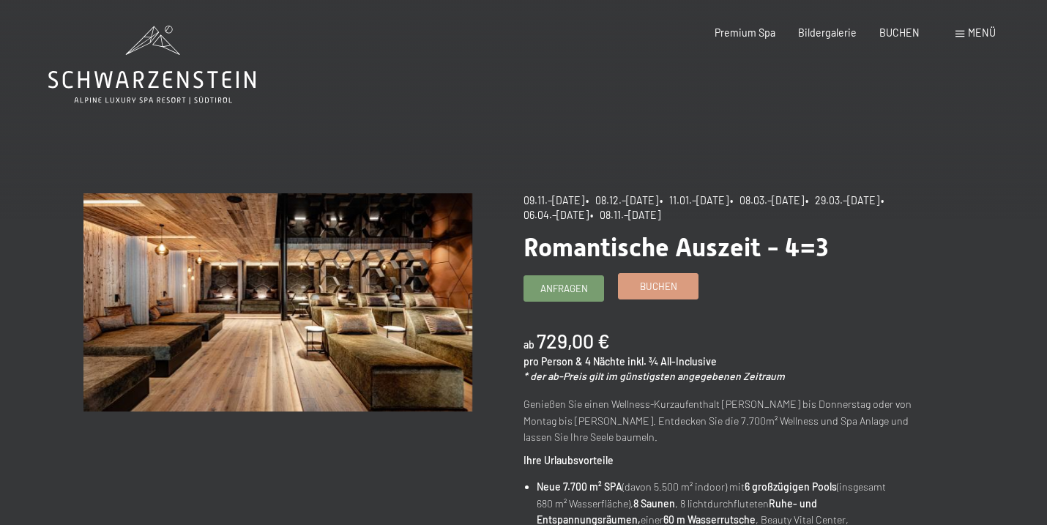
click at [681, 280] on link "Buchen" at bounding box center [658, 286] width 79 height 24
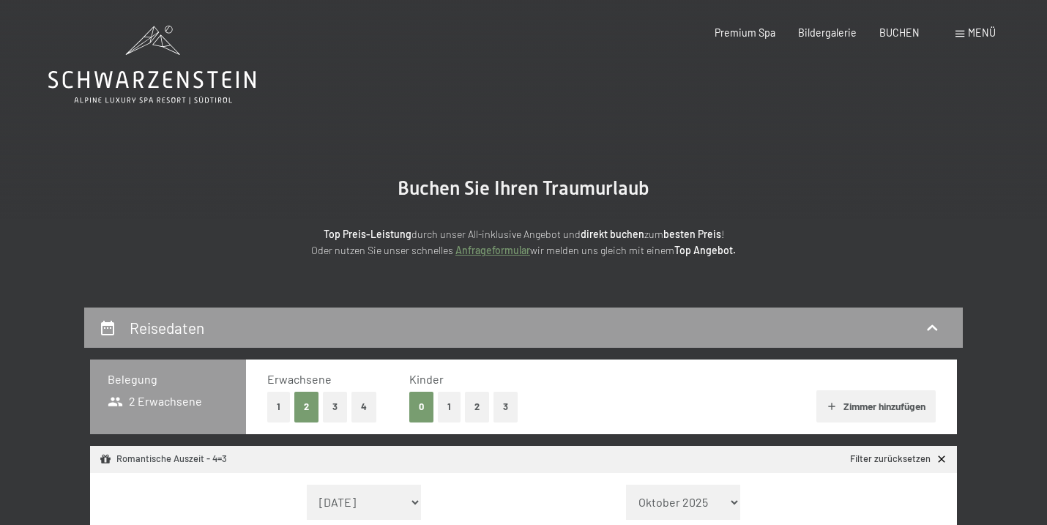
select select "[DATE]"
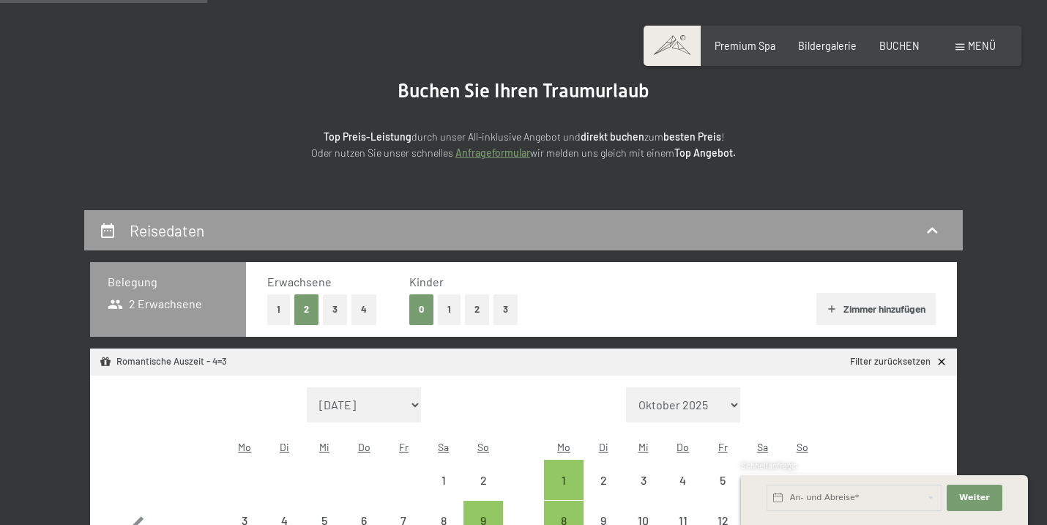
scroll to position [375, 0]
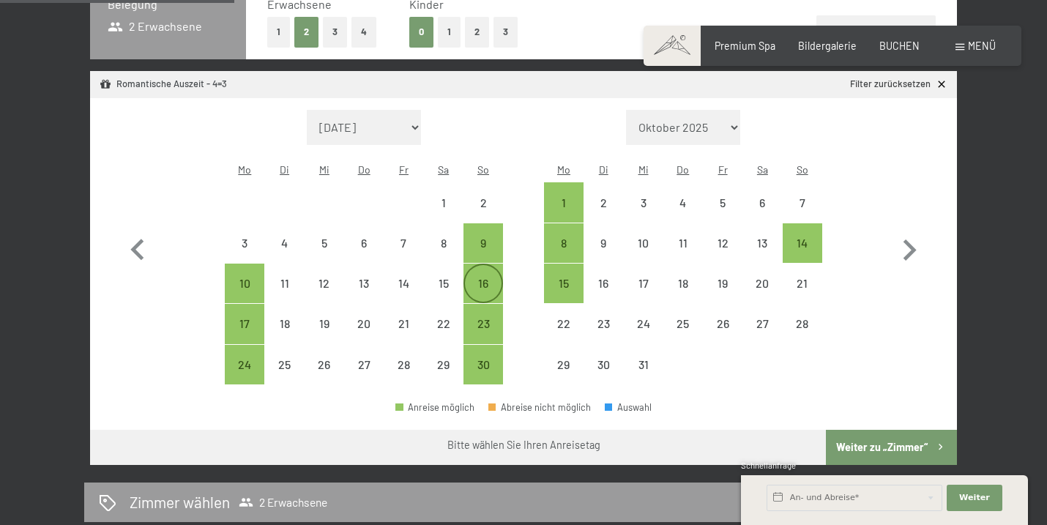
click at [476, 278] on div "16" at bounding box center [483, 296] width 37 height 37
select select "[DATE]"
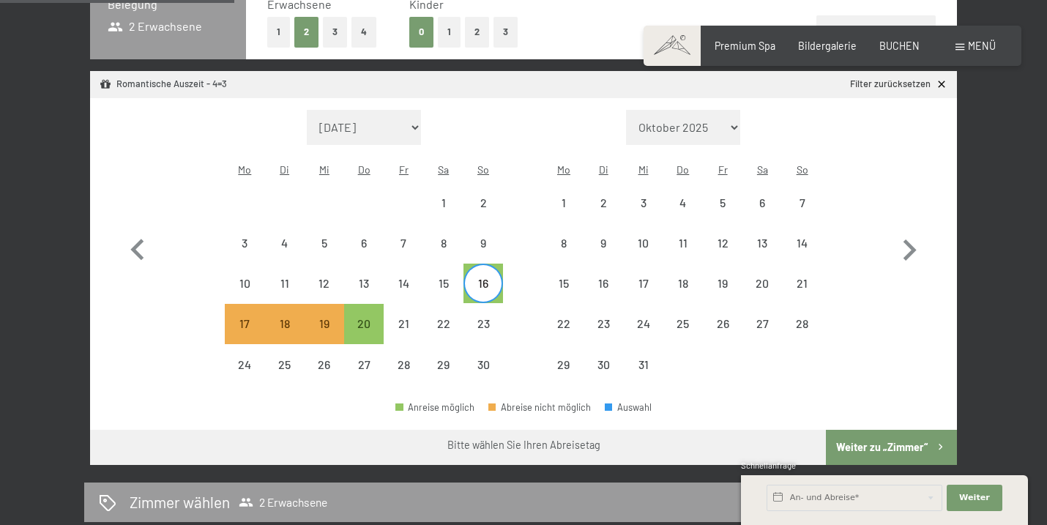
click at [379, 298] on label "Einwilligung Marketing*" at bounding box center [438, 304] width 128 height 15
click at [374, 298] on input "Einwilligung Marketing*" at bounding box center [367, 304] width 15 height 15
checkbox input "false"
click at [370, 318] on div "20" at bounding box center [364, 336] width 37 height 37
select select "[DATE]"
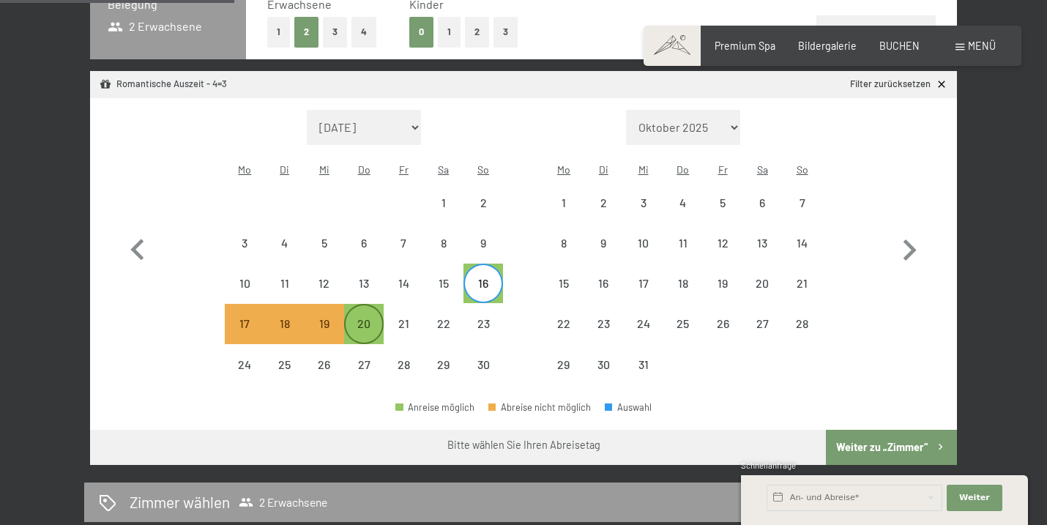
select select "[DATE]"
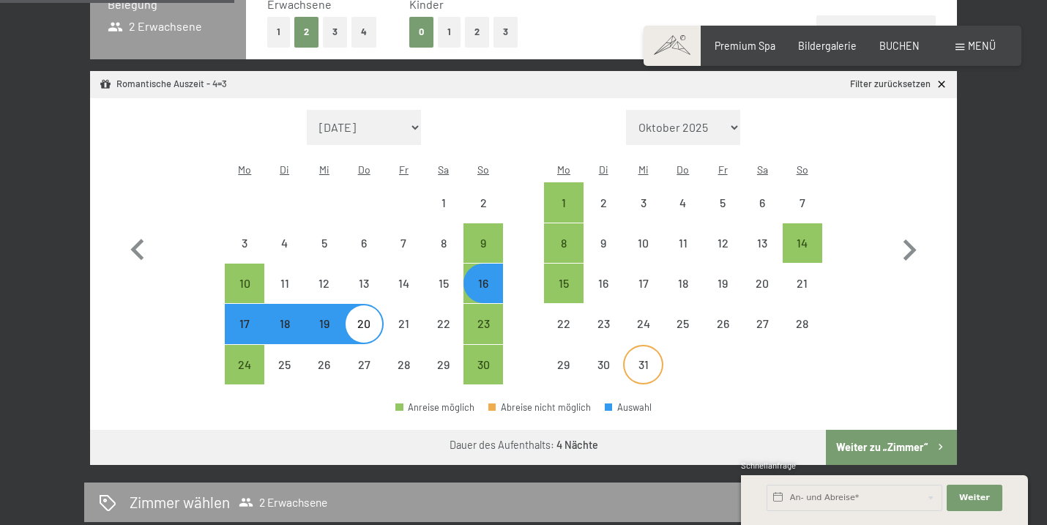
select select "[DATE]"
click at [851, 430] on button "Weiter zu „Zimmer“" at bounding box center [891, 447] width 131 height 35
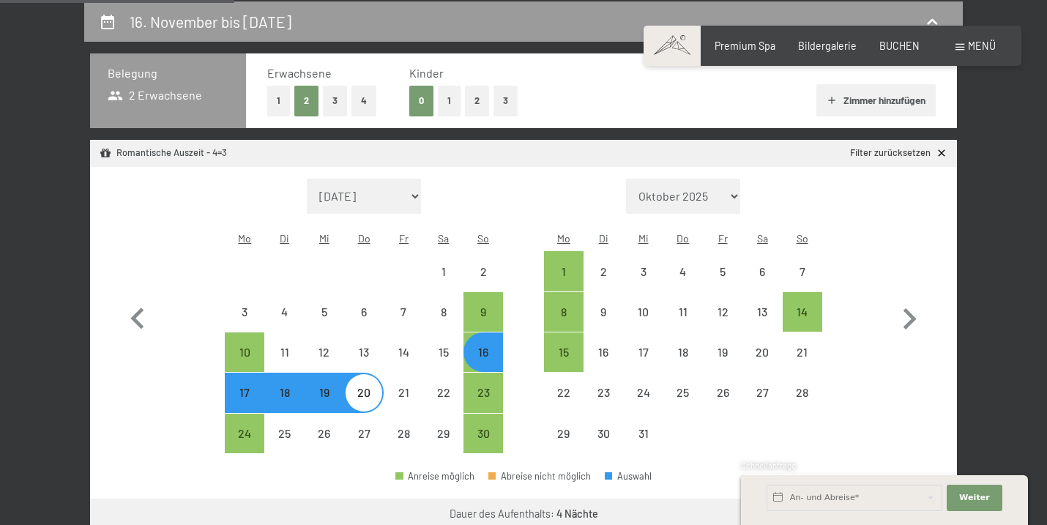
select select "[DATE]"
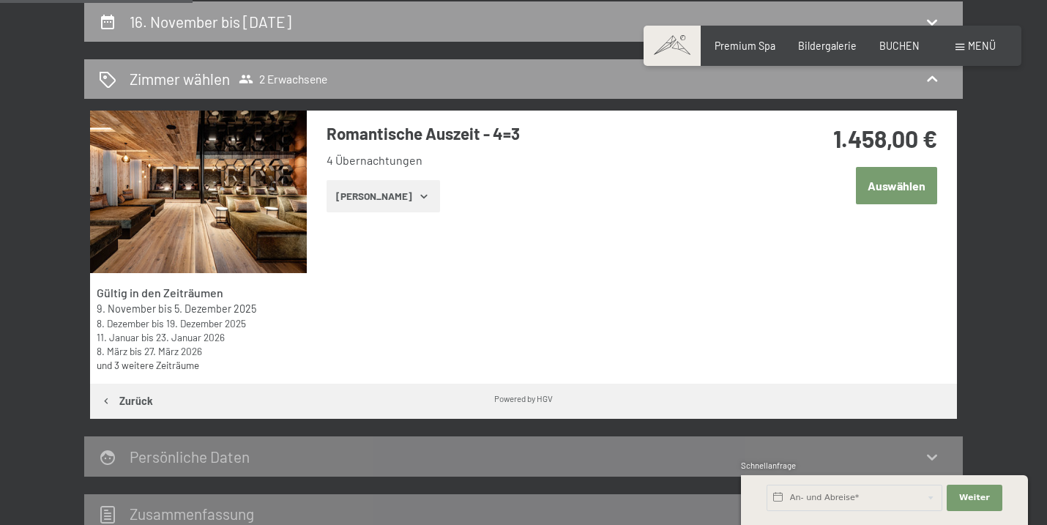
click at [370, 205] on button "[PERSON_NAME]" at bounding box center [384, 196] width 114 height 32
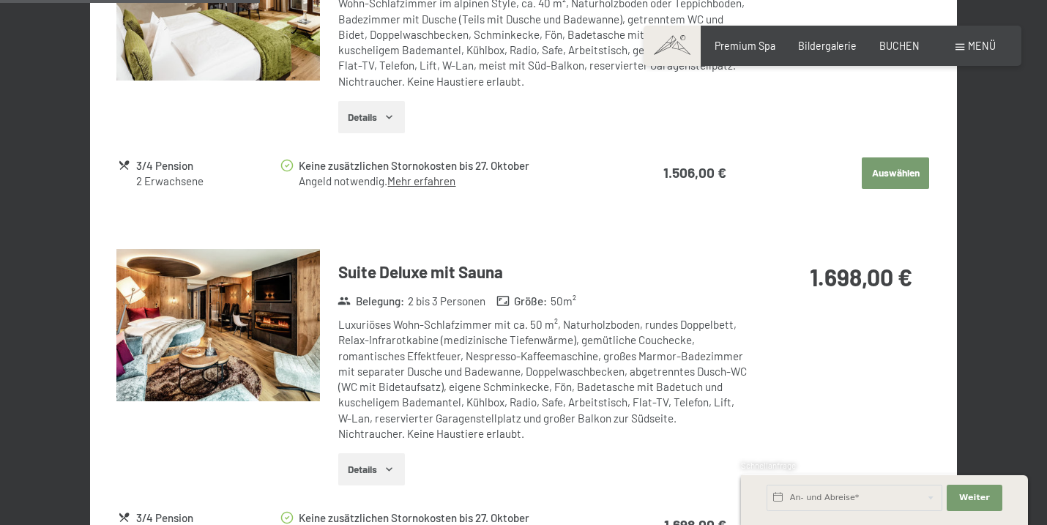
scroll to position [1212, 0]
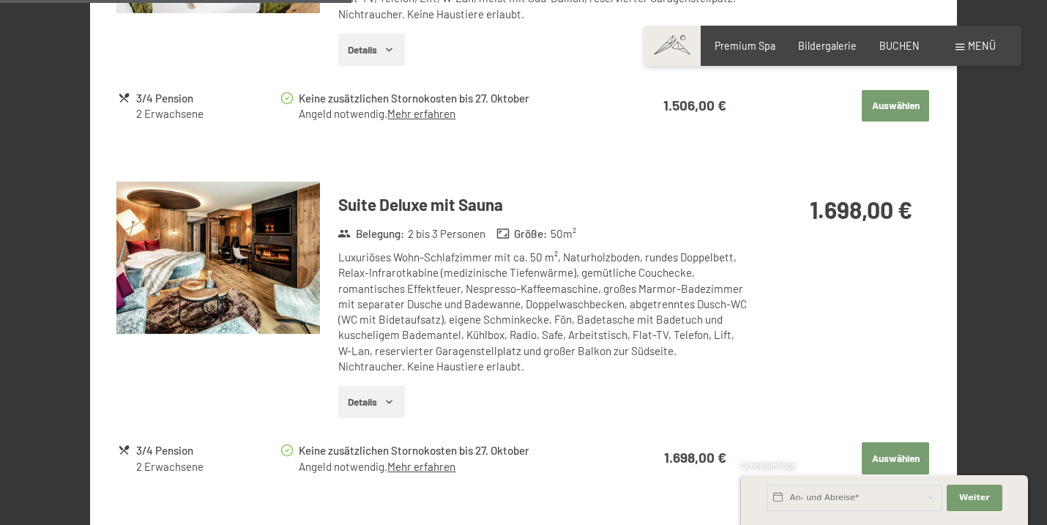
click at [229, 274] on img at bounding box center [218, 258] width 204 height 153
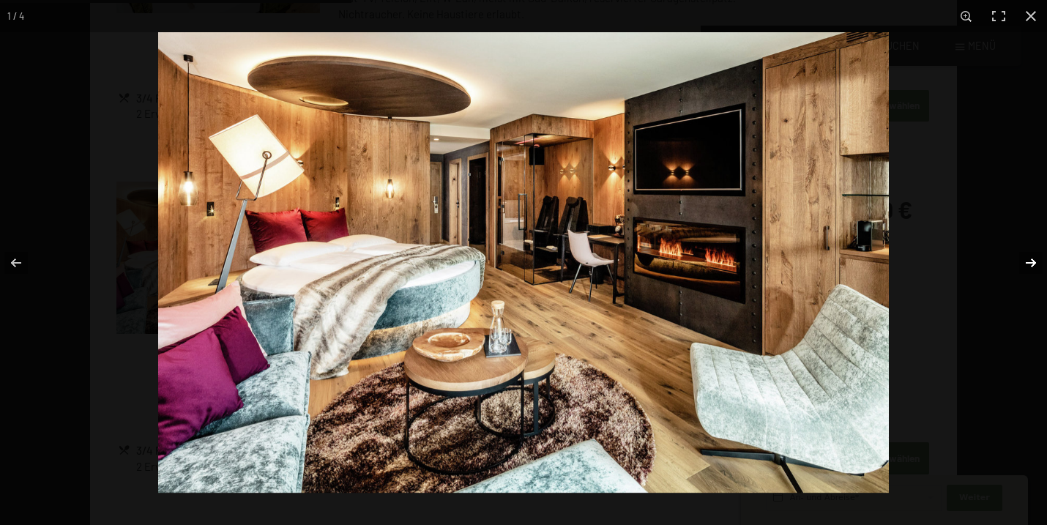
click at [1034, 266] on button "button" at bounding box center [1021, 262] width 51 height 73
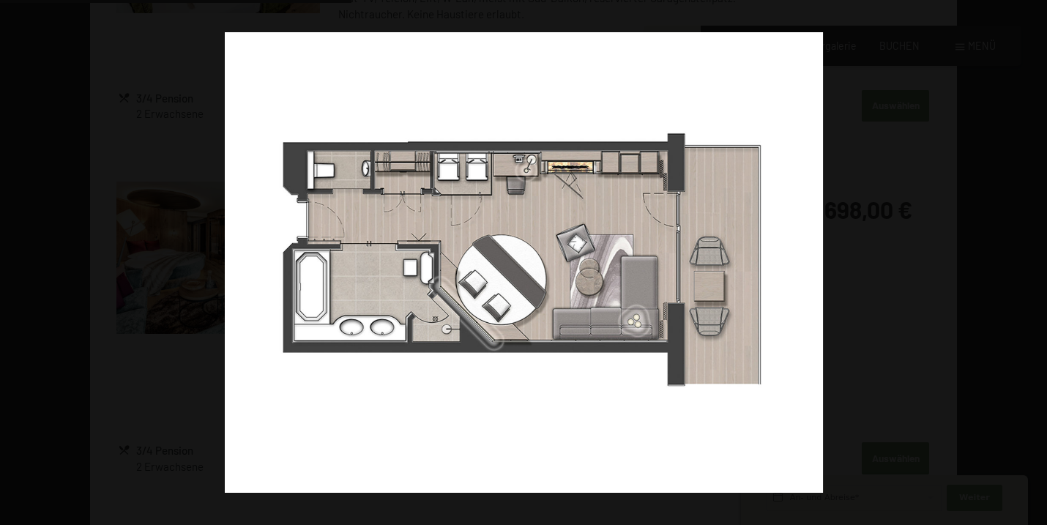
click at [1034, 265] on button "button" at bounding box center [1021, 262] width 51 height 73
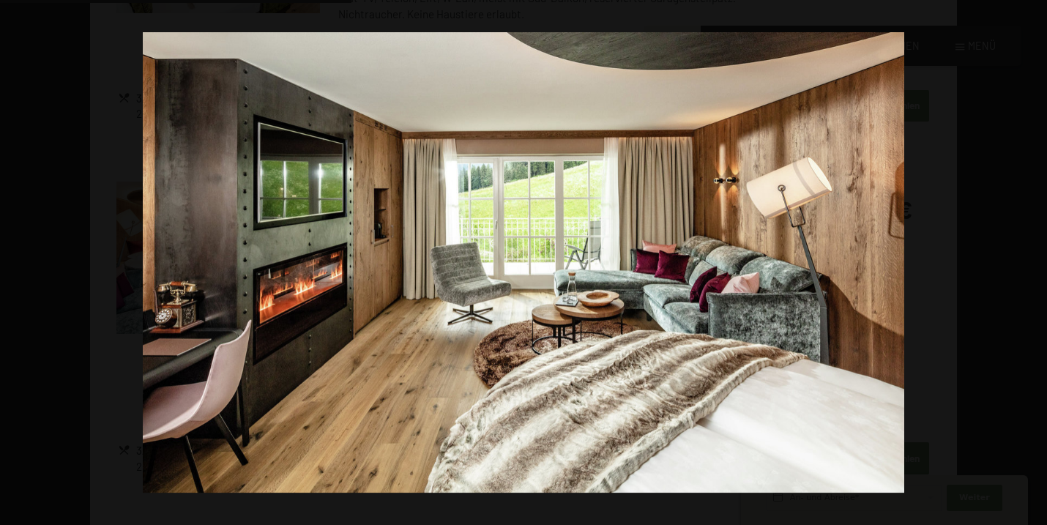
click at [1034, 265] on button "button" at bounding box center [1021, 262] width 51 height 73
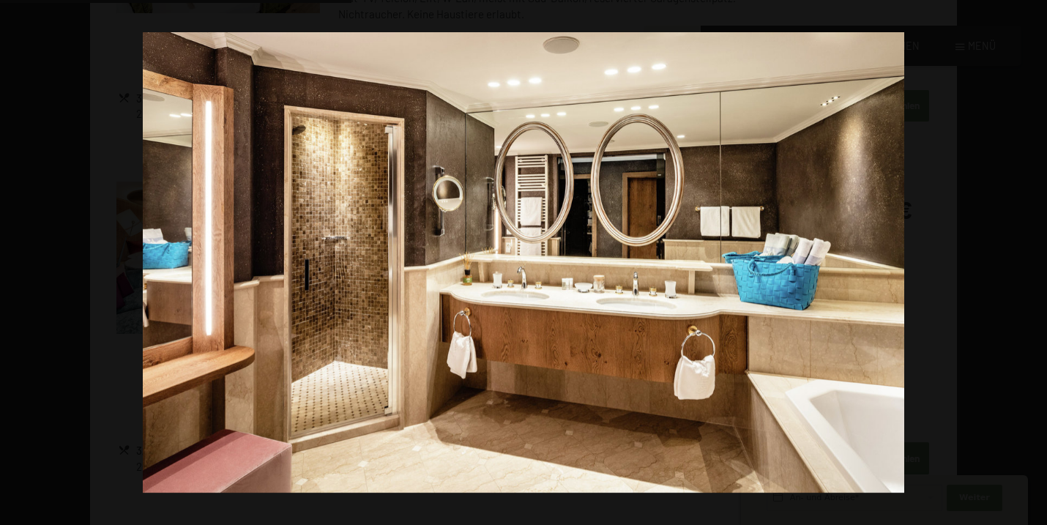
click at [1034, 265] on button "button" at bounding box center [1021, 262] width 51 height 73
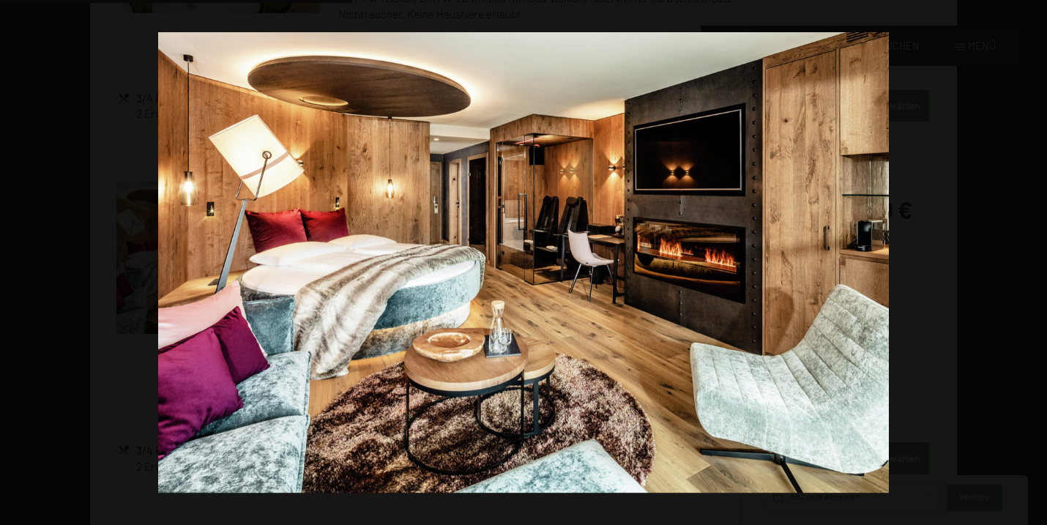
click at [1034, 265] on button "button" at bounding box center [1021, 262] width 51 height 73
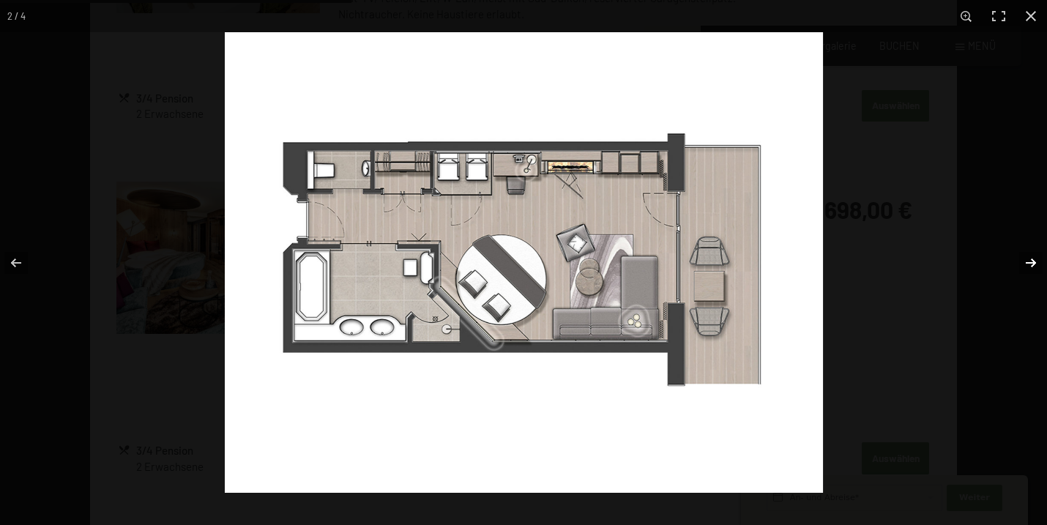
click at [1033, 269] on button "button" at bounding box center [1021, 262] width 51 height 73
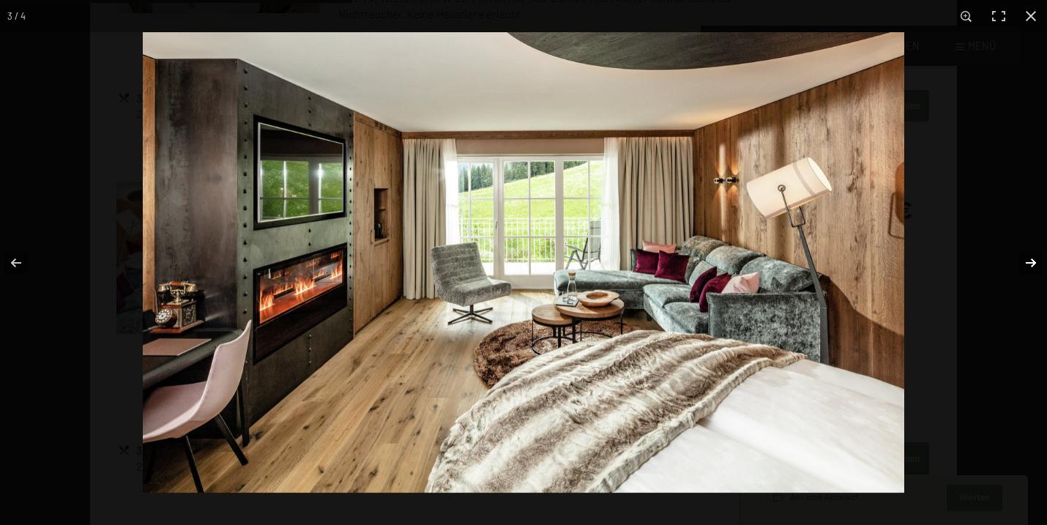
click at [1036, 272] on button "button" at bounding box center [1021, 262] width 51 height 73
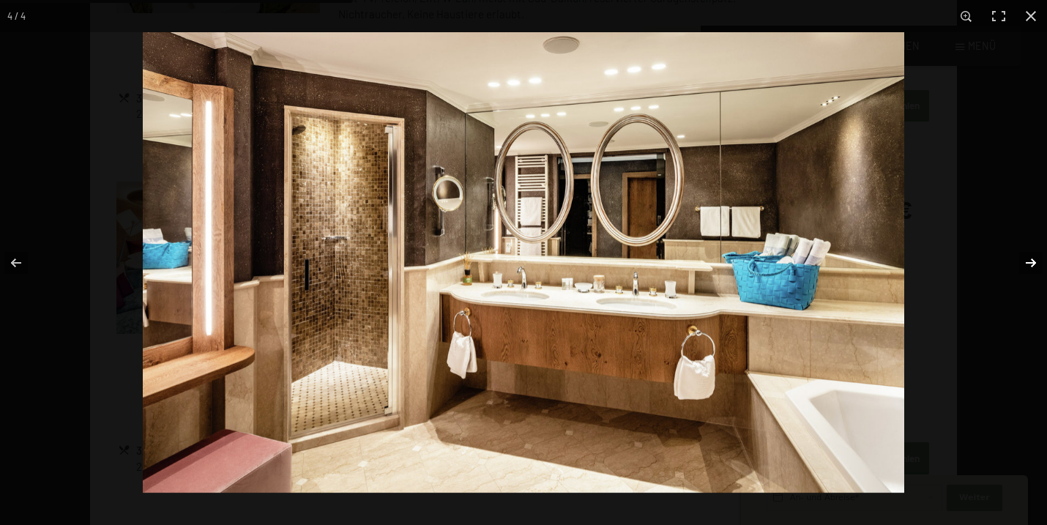
click at [1037, 275] on button "button" at bounding box center [1021, 262] width 51 height 73
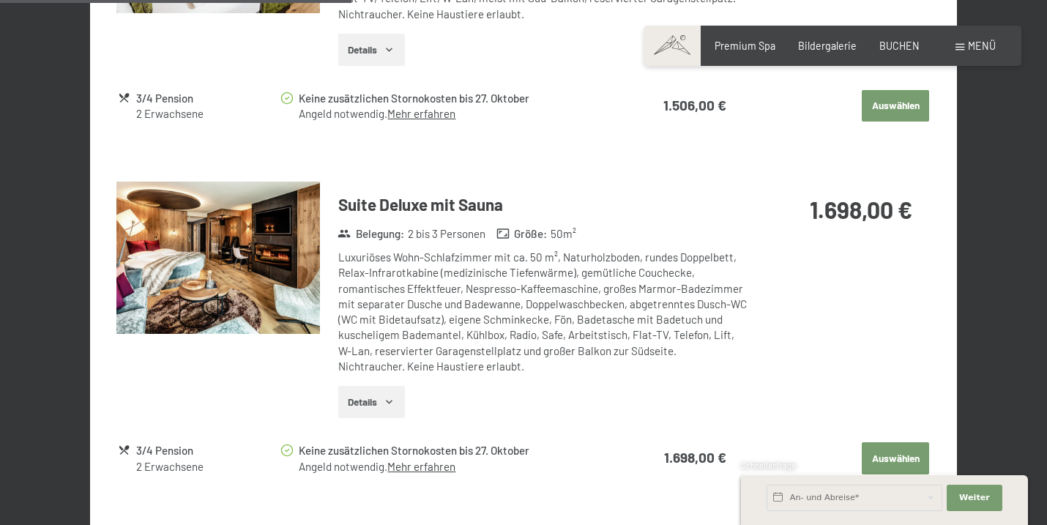
click at [0, 0] on button "button" at bounding box center [0, 0] width 0 height 0
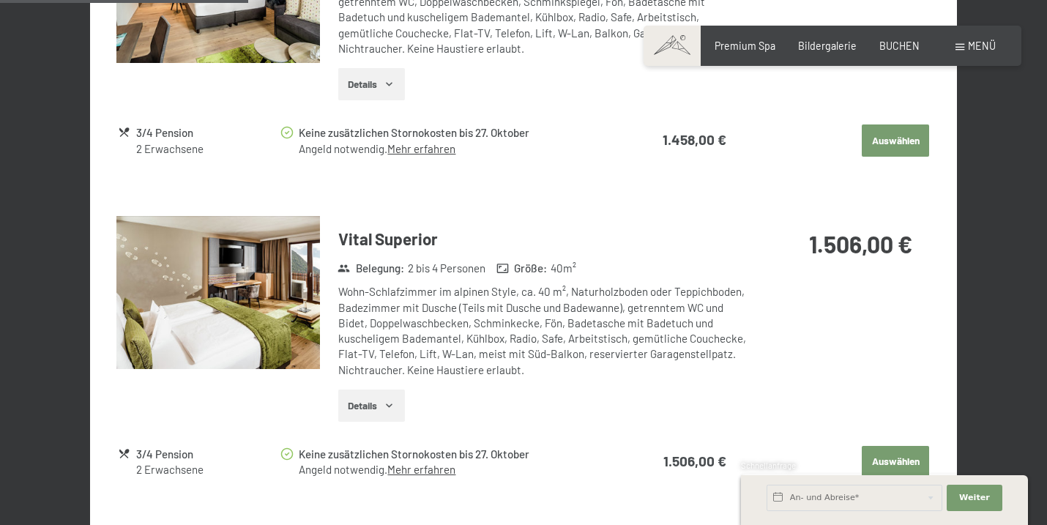
scroll to position [855, 0]
click at [263, 280] on img at bounding box center [218, 293] width 204 height 153
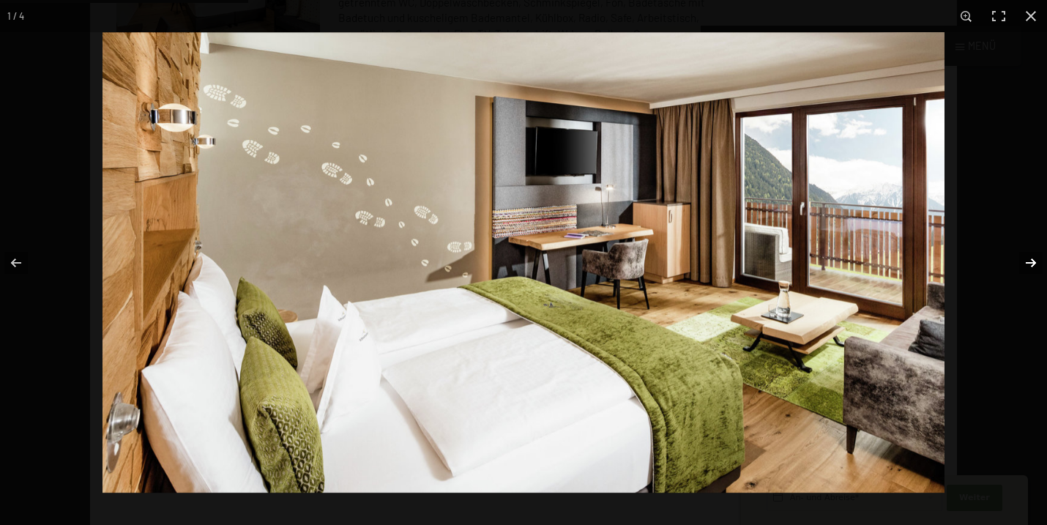
click at [1033, 257] on button "button" at bounding box center [1021, 262] width 51 height 73
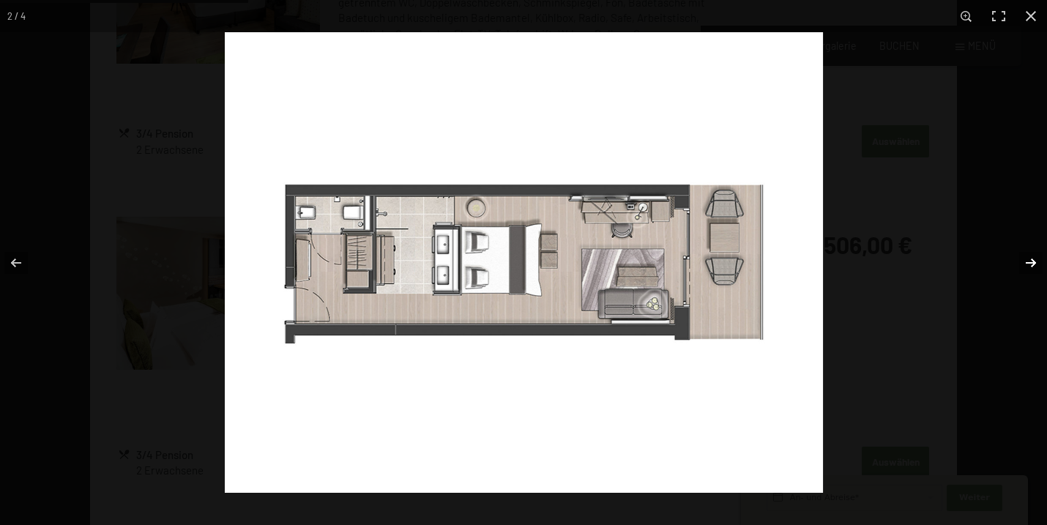
click at [1033, 257] on button "button" at bounding box center [1021, 262] width 51 height 73
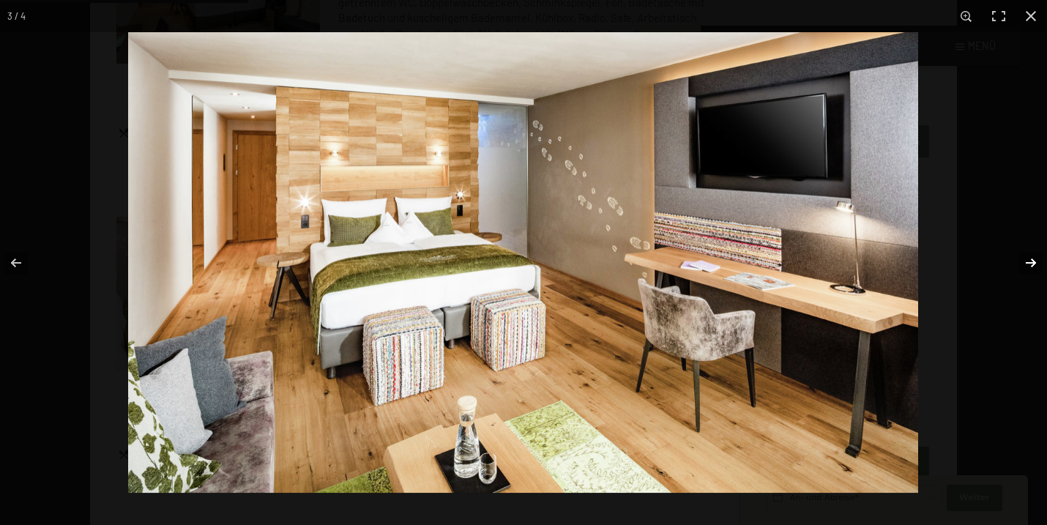
click at [1033, 257] on button "button" at bounding box center [1021, 262] width 51 height 73
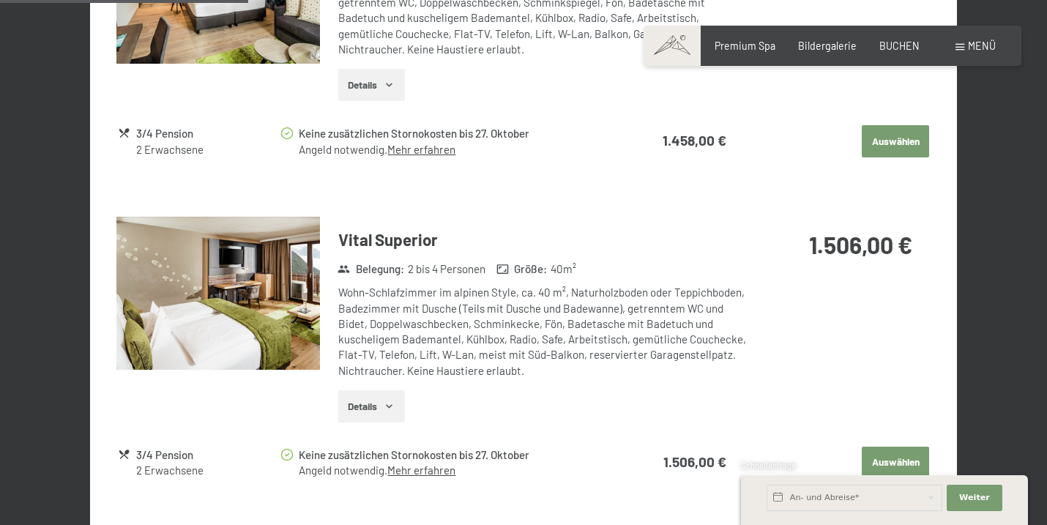
click at [0, 0] on button "button" at bounding box center [0, 0] width 0 height 0
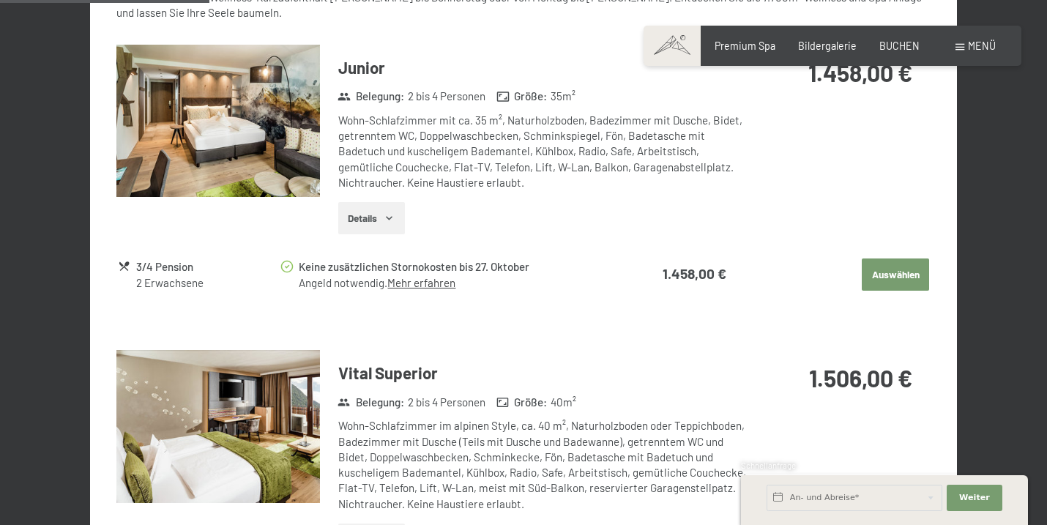
scroll to position [722, 0]
click at [222, 141] on img at bounding box center [218, 121] width 204 height 153
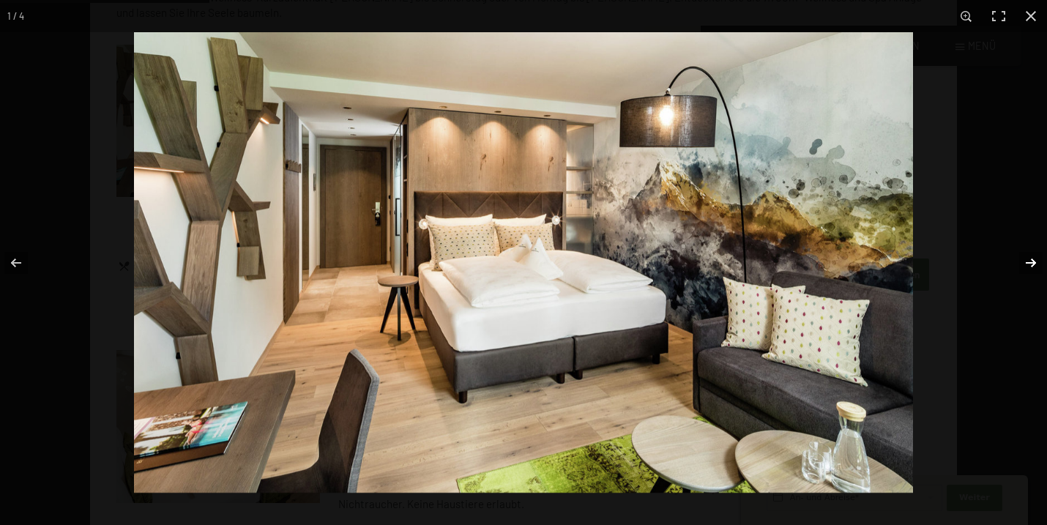
click at [1032, 262] on button "button" at bounding box center [1021, 262] width 51 height 73
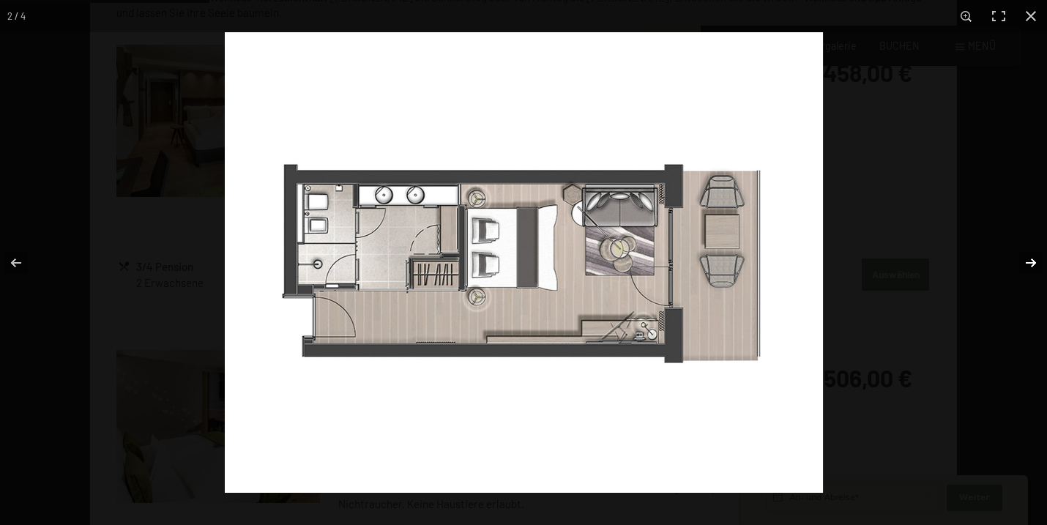
click at [1032, 263] on button "button" at bounding box center [1021, 262] width 51 height 73
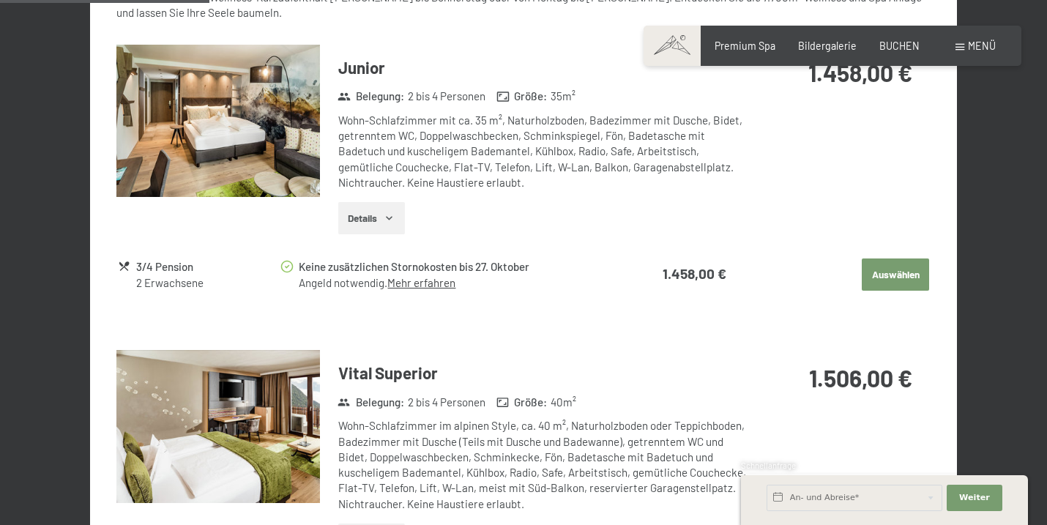
click at [0, 0] on button "button" at bounding box center [0, 0] width 0 height 0
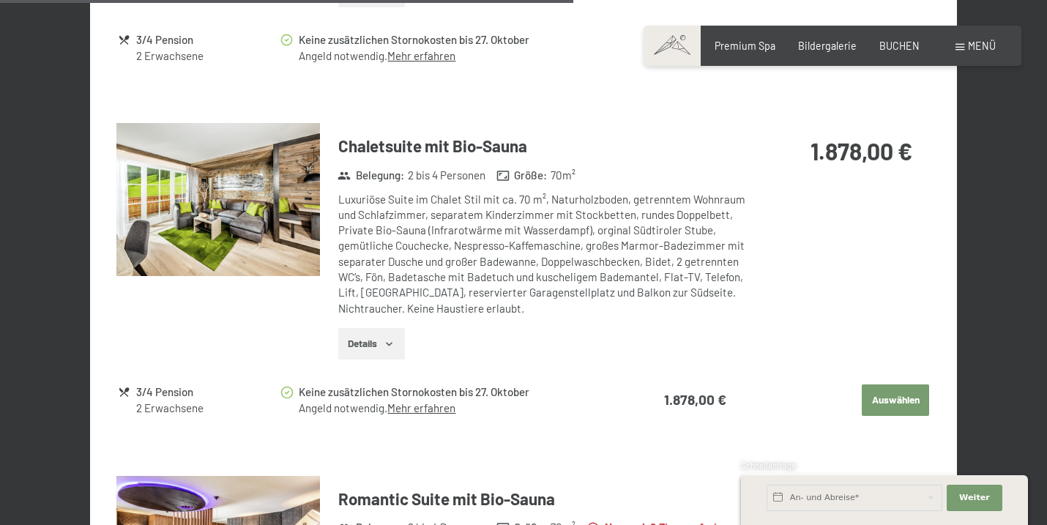
scroll to position [1976, 0]
click at [220, 182] on img at bounding box center [218, 198] width 204 height 153
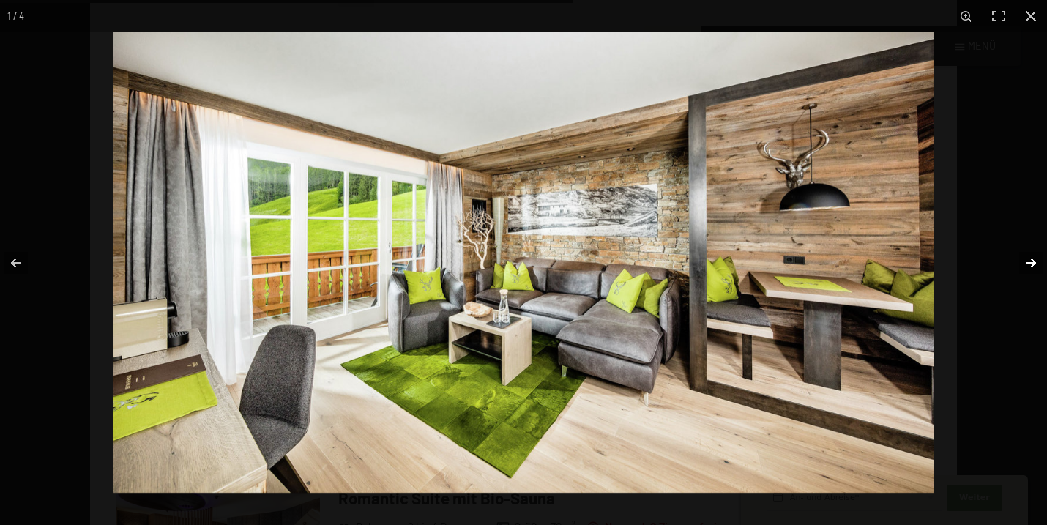
click at [1033, 253] on button "button" at bounding box center [1021, 262] width 51 height 73
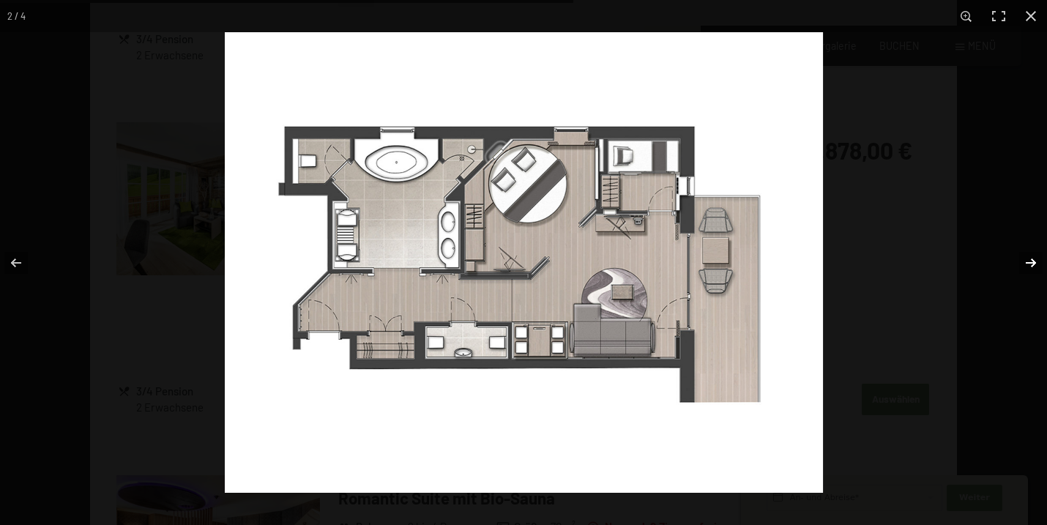
click at [1029, 257] on button "button" at bounding box center [1021, 262] width 51 height 73
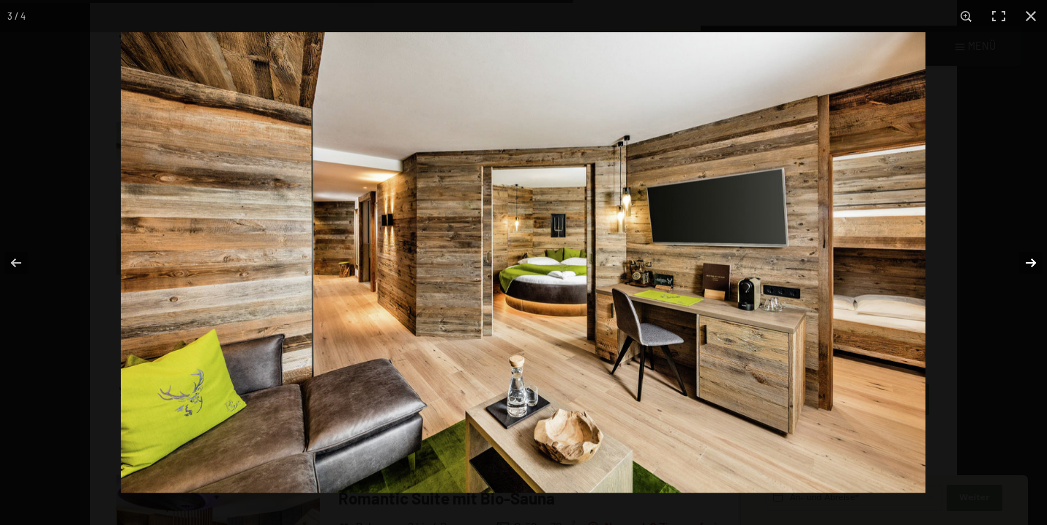
click at [1029, 257] on button "button" at bounding box center [1021, 262] width 51 height 73
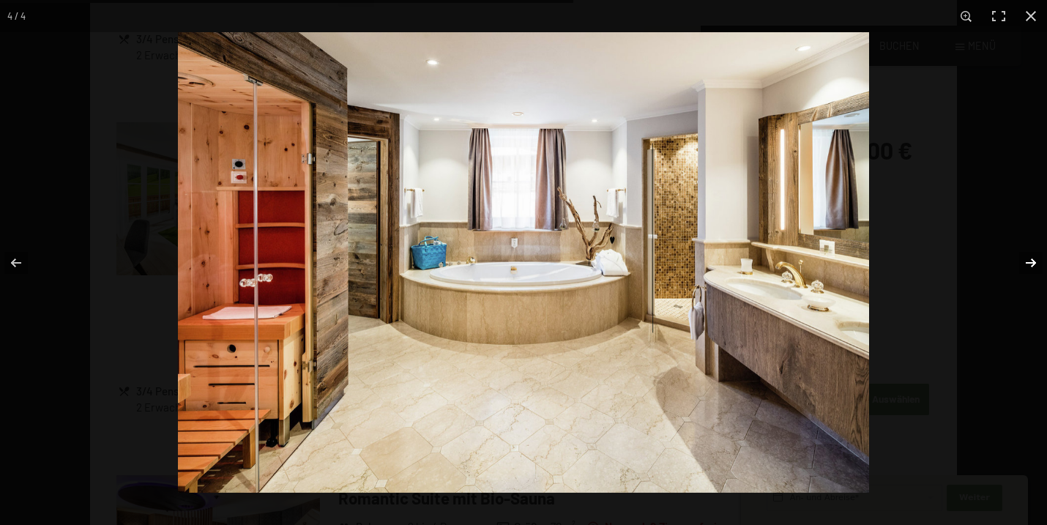
click at [1029, 257] on button "button" at bounding box center [1021, 262] width 51 height 73
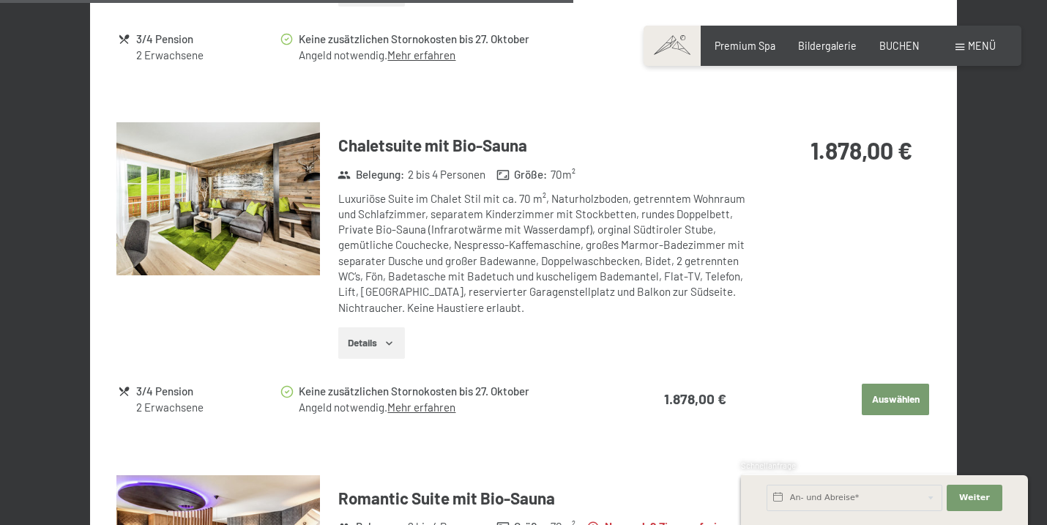
click at [0, 0] on button "button" at bounding box center [0, 0] width 0 height 0
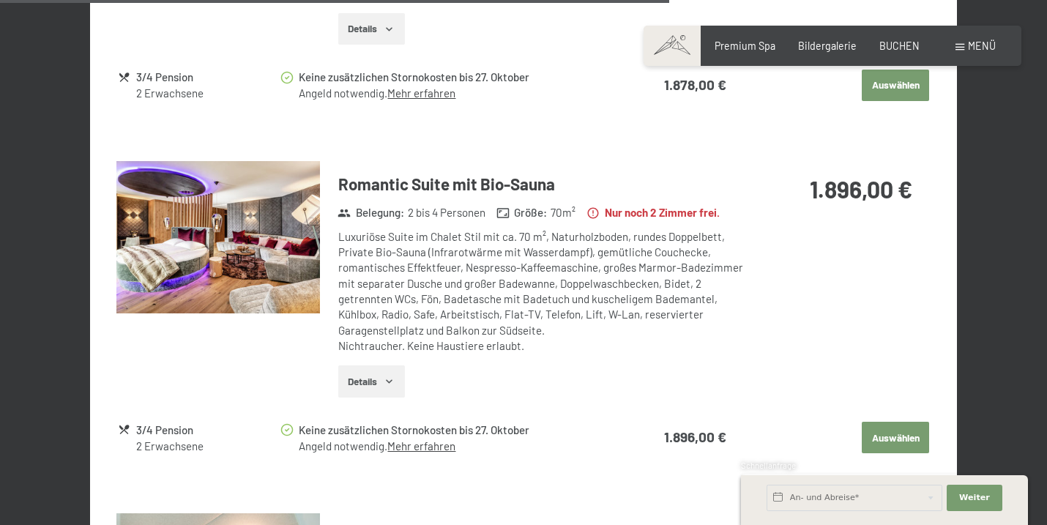
scroll to position [2308, 0]
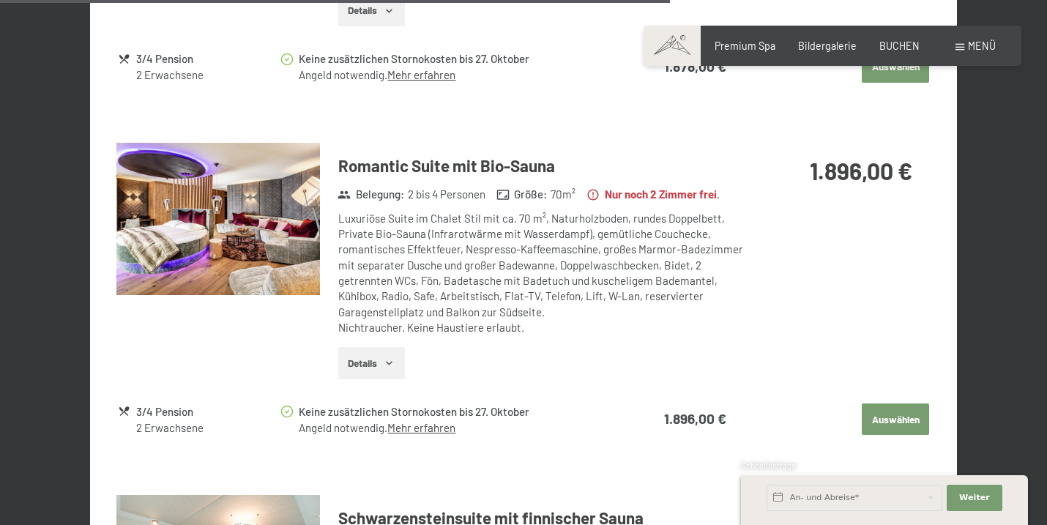
click at [225, 187] on img at bounding box center [218, 219] width 204 height 153
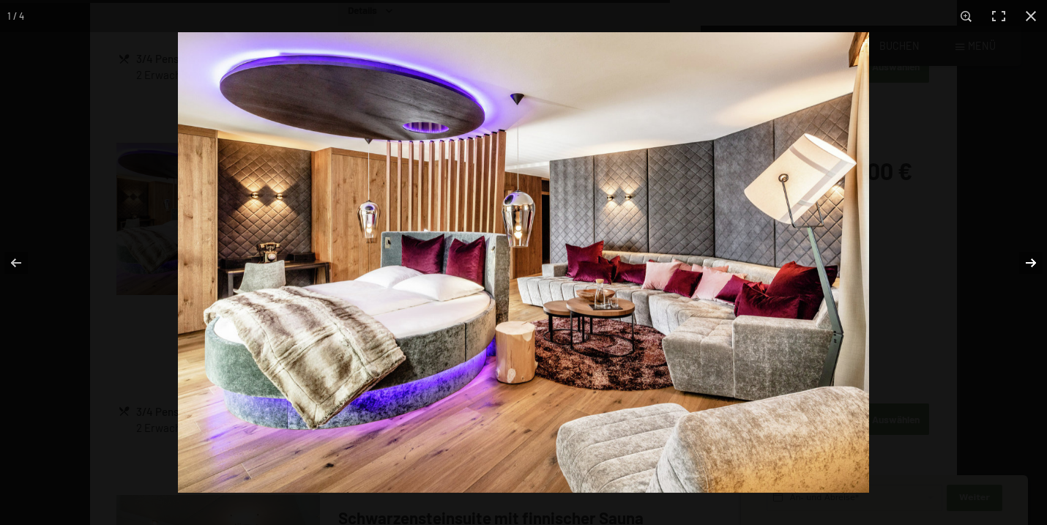
click at [1021, 256] on button "button" at bounding box center [1021, 262] width 51 height 73
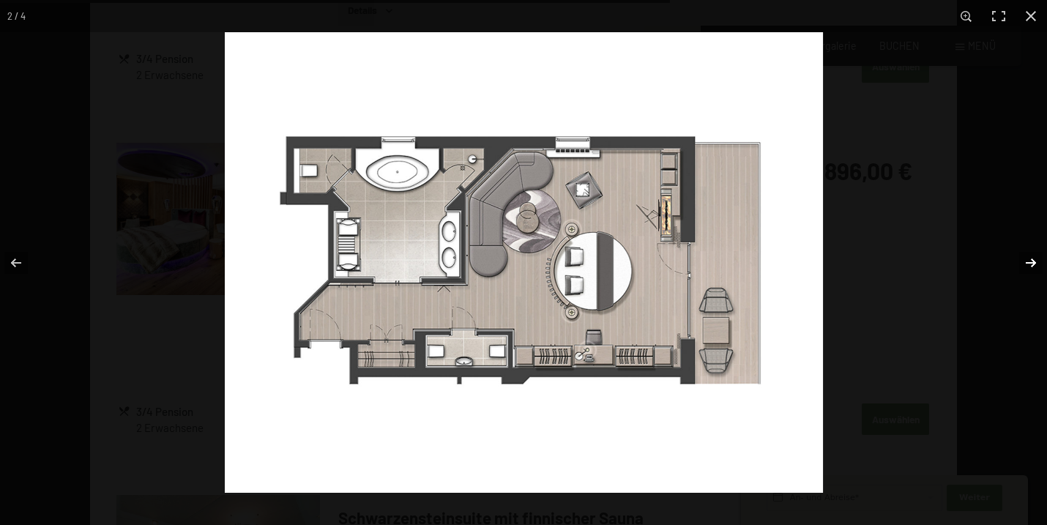
click at [1024, 260] on button "button" at bounding box center [1021, 262] width 51 height 73
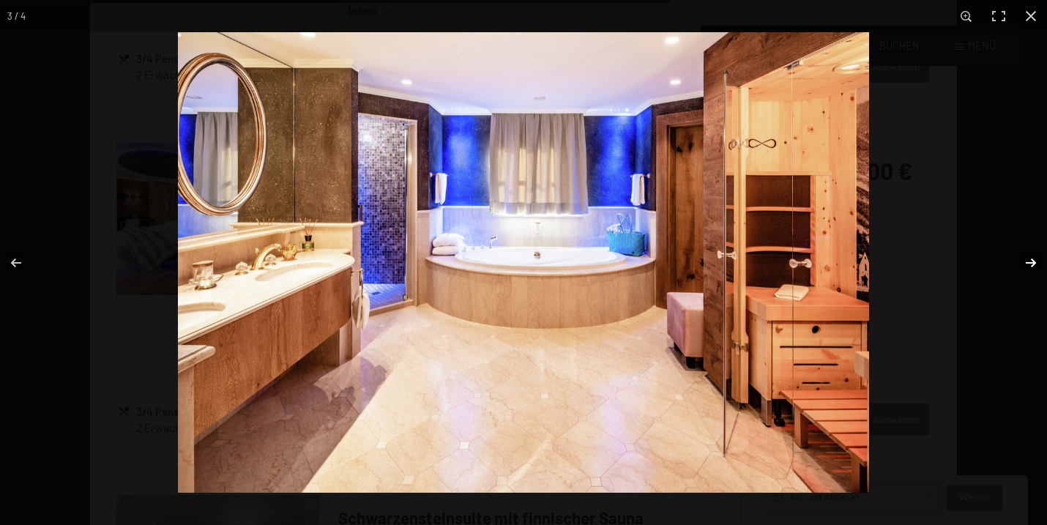
click at [1022, 269] on button "button" at bounding box center [1021, 262] width 51 height 73
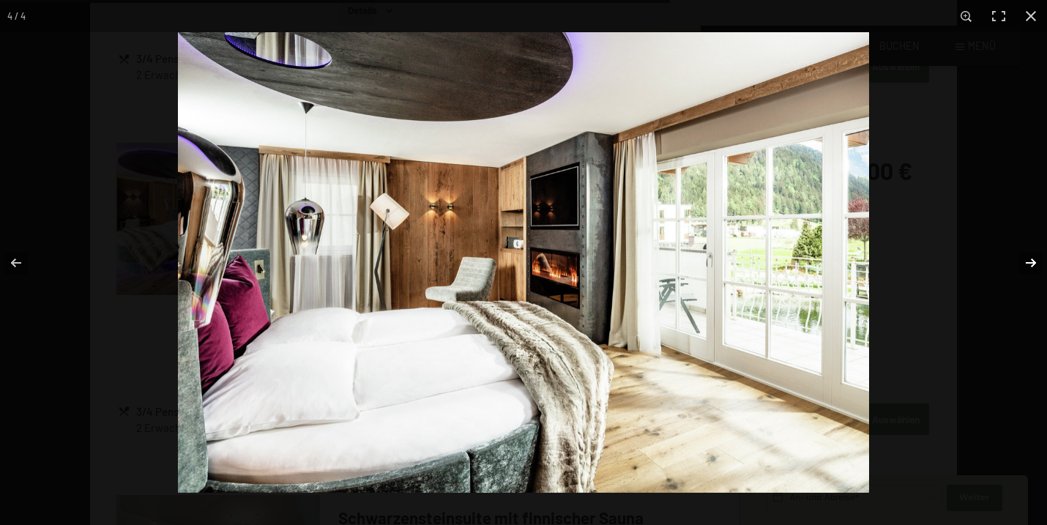
click at [1022, 269] on button "button" at bounding box center [1021, 262] width 51 height 73
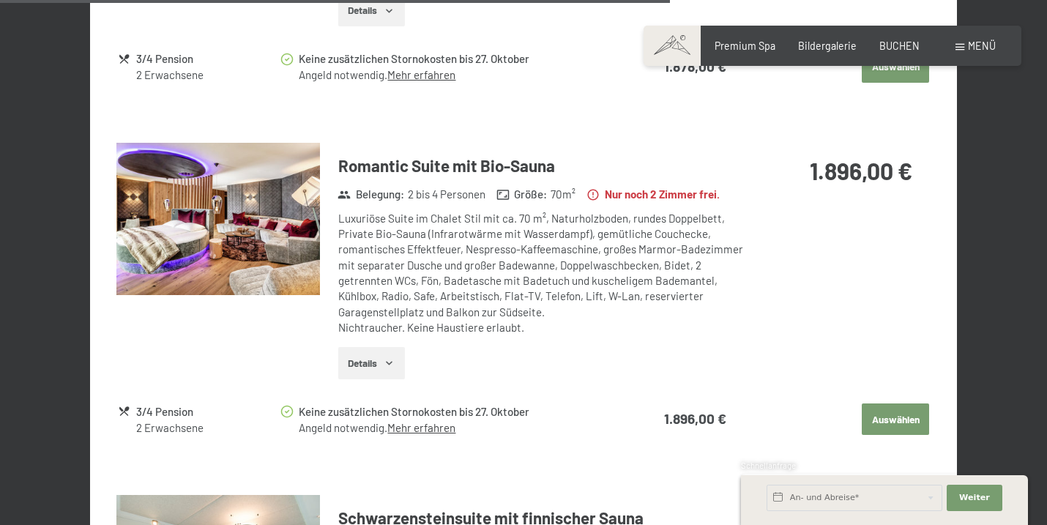
click at [0, 0] on button "button" at bounding box center [0, 0] width 0 height 0
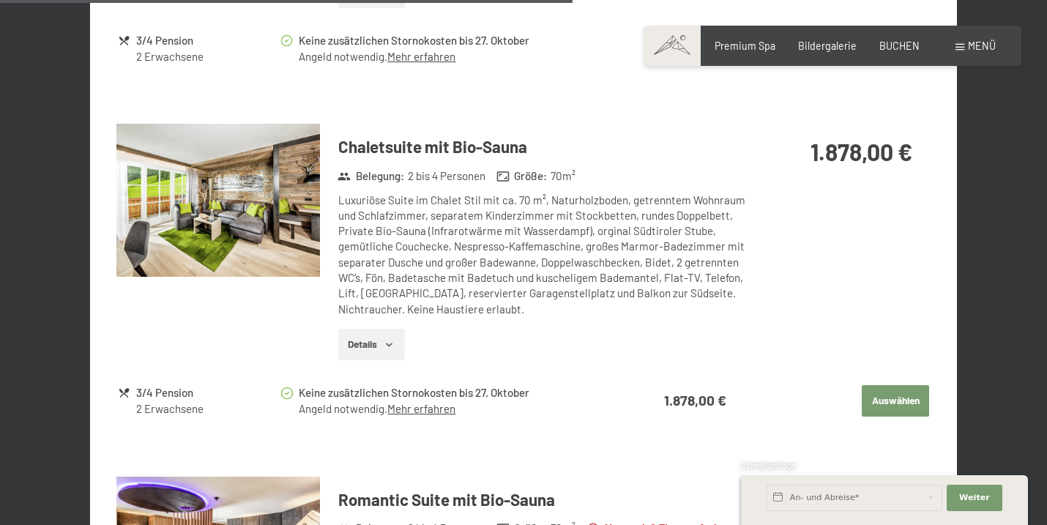
scroll to position [1971, 0]
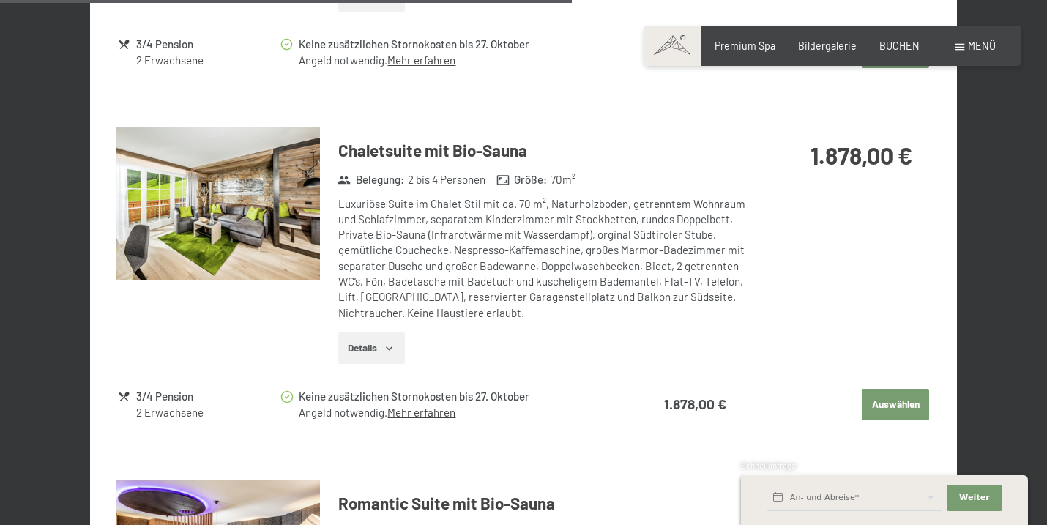
click at [239, 157] on img at bounding box center [218, 203] width 204 height 153
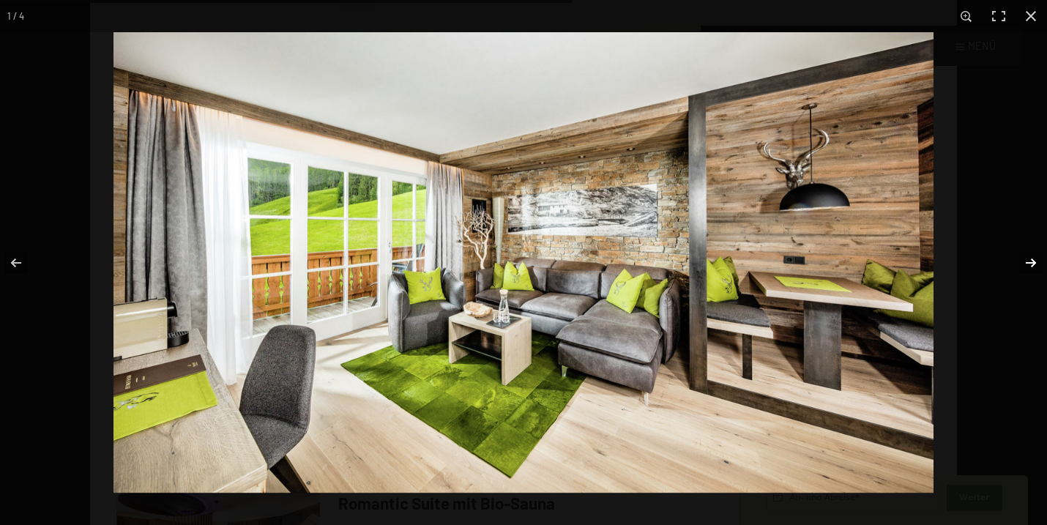
click at [1020, 252] on button "button" at bounding box center [1021, 262] width 51 height 73
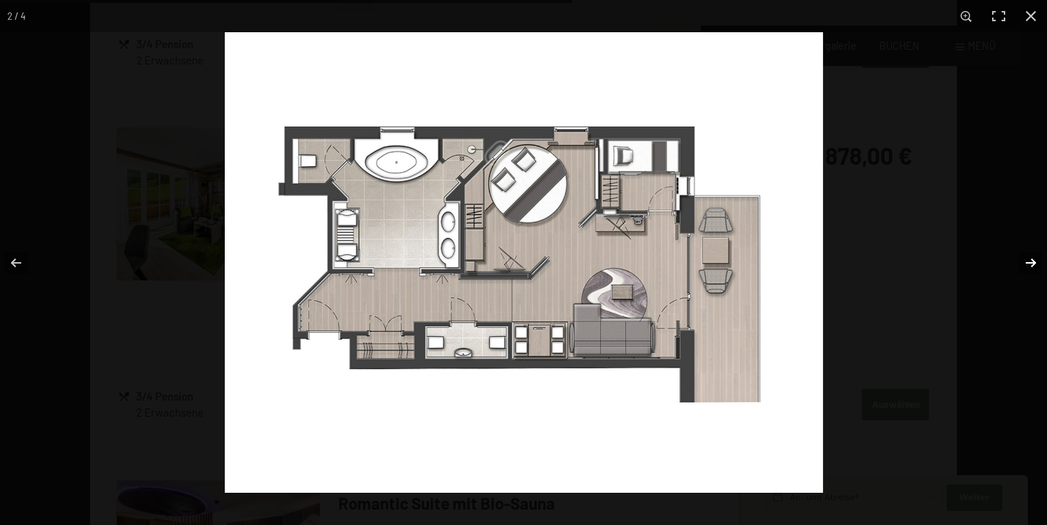
click at [1019, 252] on button "button" at bounding box center [1021, 262] width 51 height 73
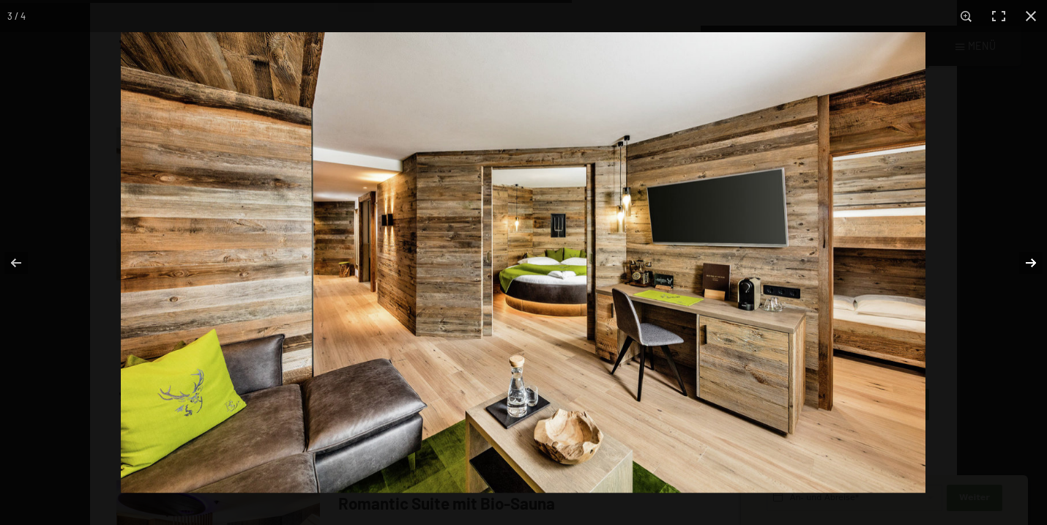
click at [1019, 252] on button "button" at bounding box center [1021, 262] width 51 height 73
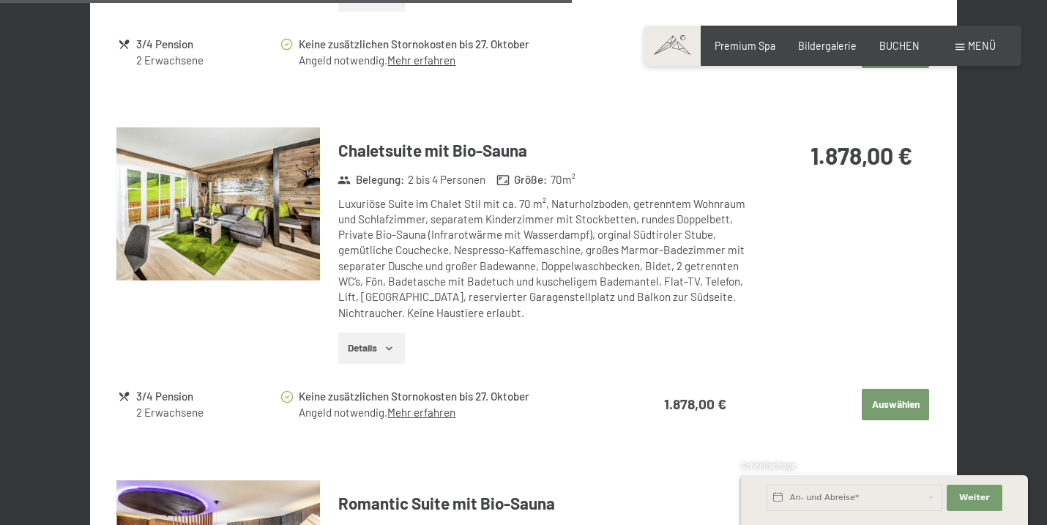
click at [0, 0] on button "button" at bounding box center [0, 0] width 0 height 0
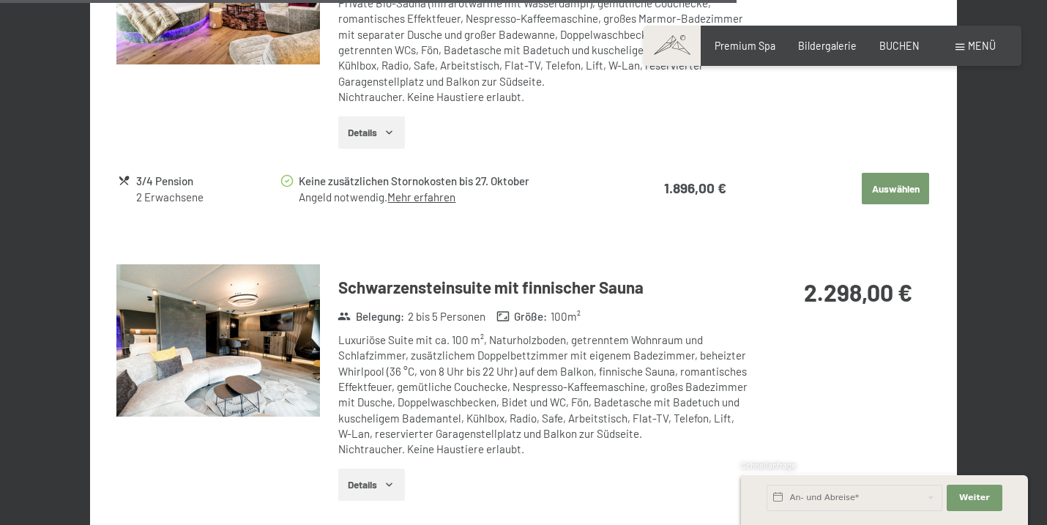
scroll to position [2540, 0]
click at [294, 321] on img at bounding box center [218, 340] width 204 height 153
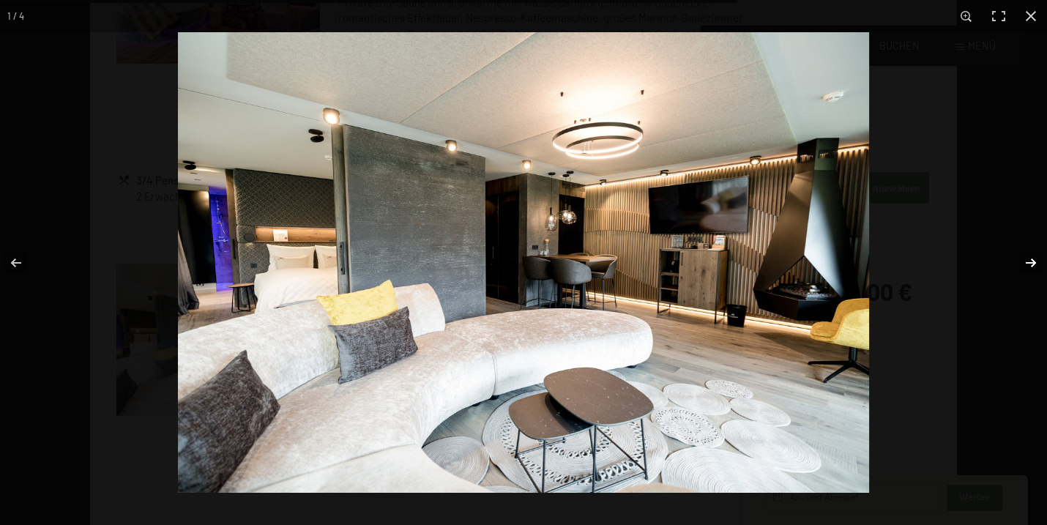
click at [1025, 270] on button "button" at bounding box center [1021, 262] width 51 height 73
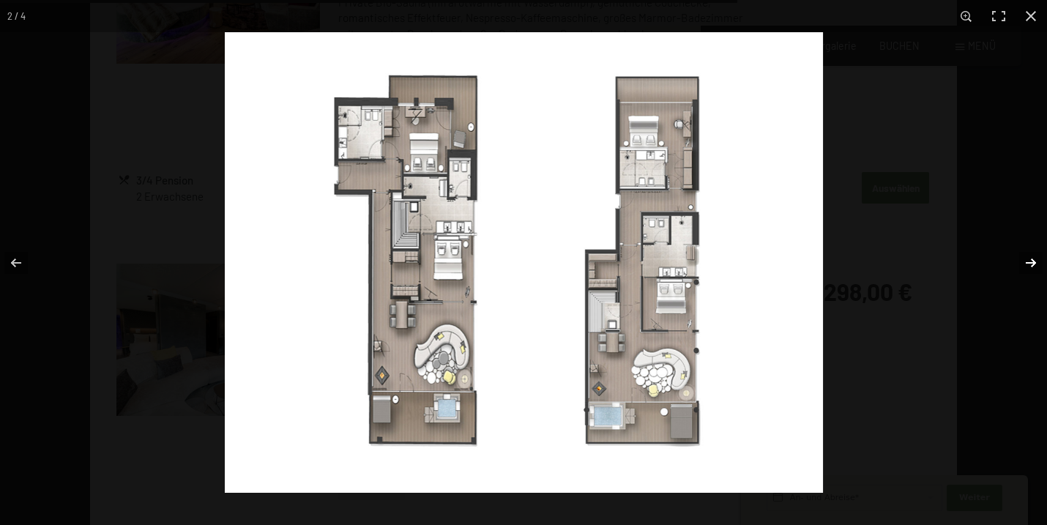
click at [1026, 268] on button "button" at bounding box center [1021, 262] width 51 height 73
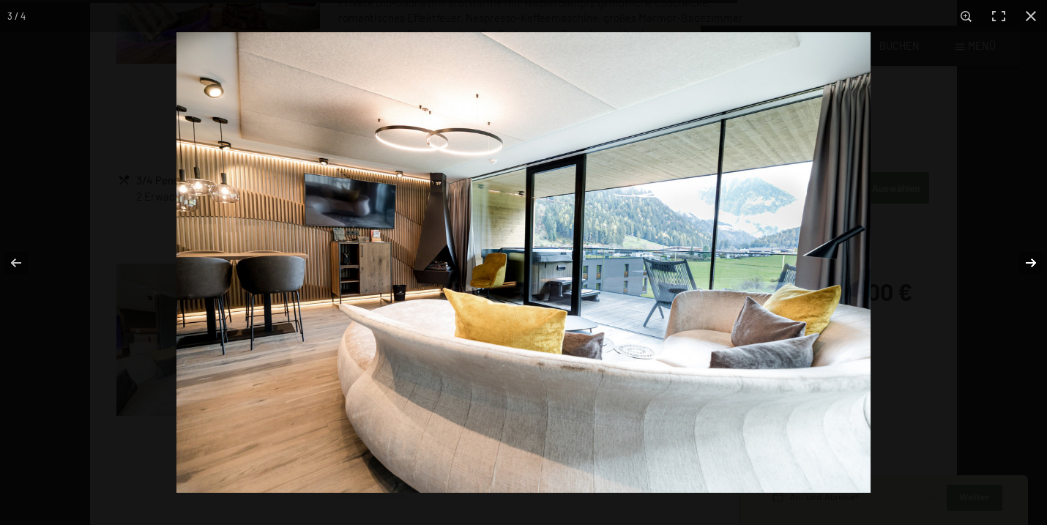
click at [1026, 267] on button "button" at bounding box center [1021, 262] width 51 height 73
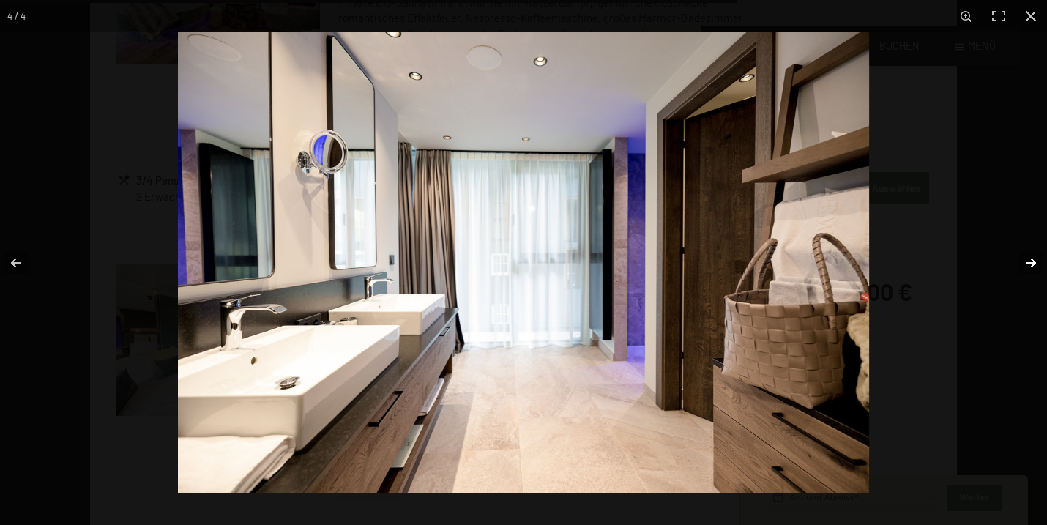
click at [1026, 267] on button "button" at bounding box center [1021, 262] width 51 height 73
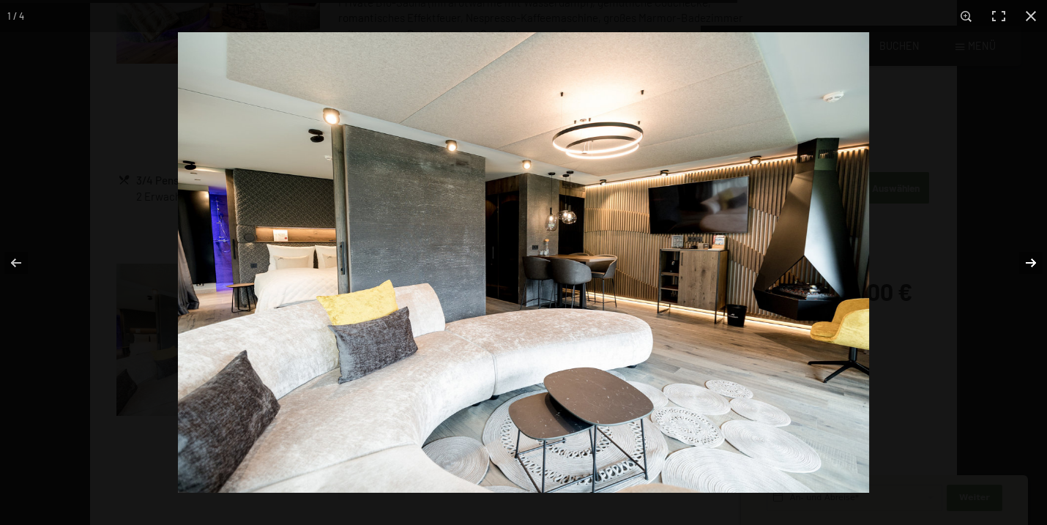
click at [1026, 267] on button "button" at bounding box center [1021, 262] width 51 height 73
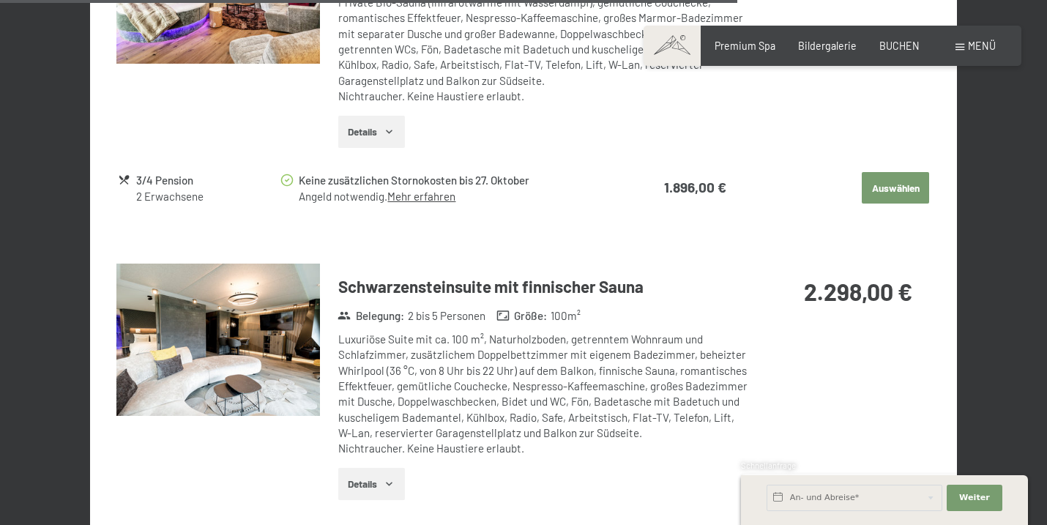
click at [0, 0] on button "button" at bounding box center [0, 0] width 0 height 0
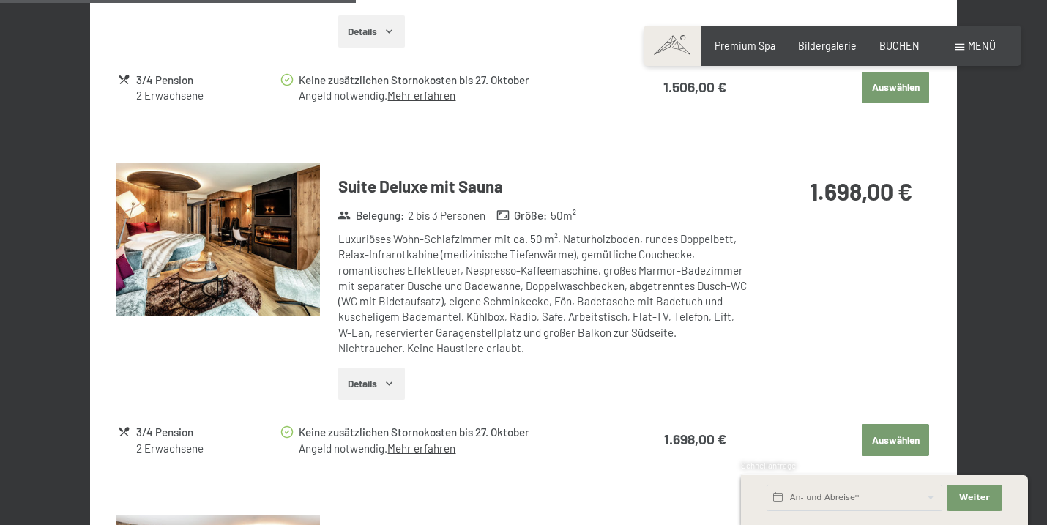
scroll to position [1251, 0]
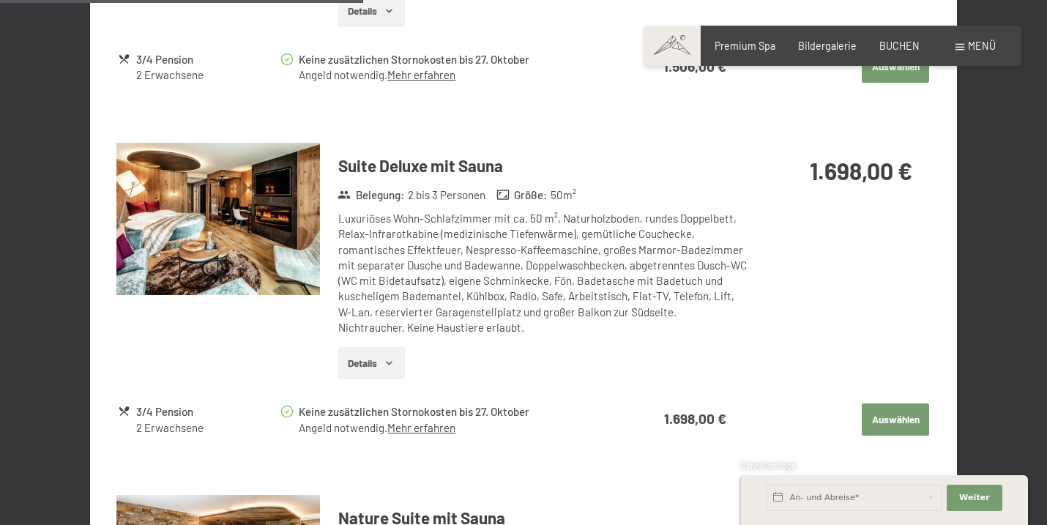
click at [377, 348] on button "Details" at bounding box center [371, 363] width 67 height 32
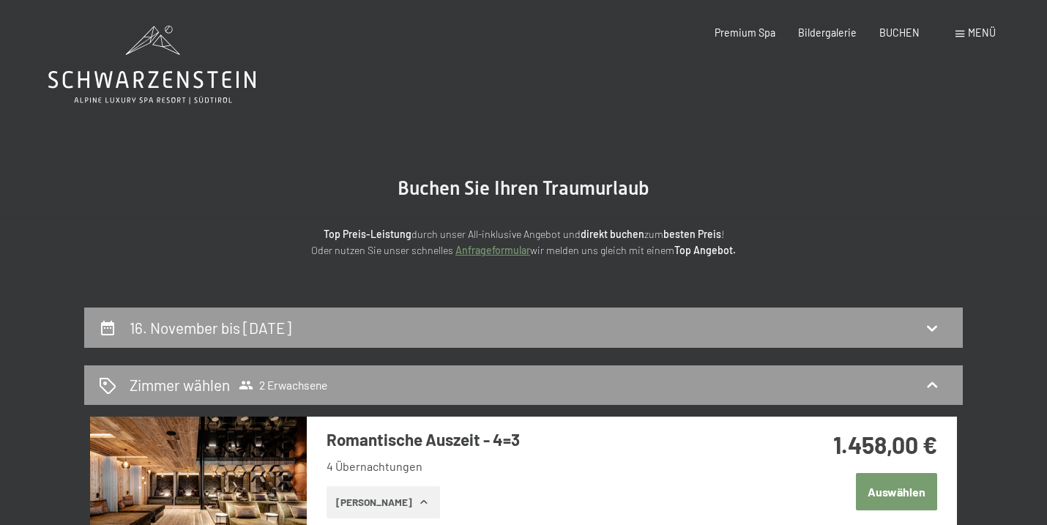
scroll to position [0, 0]
